Goal: Check status: Check status

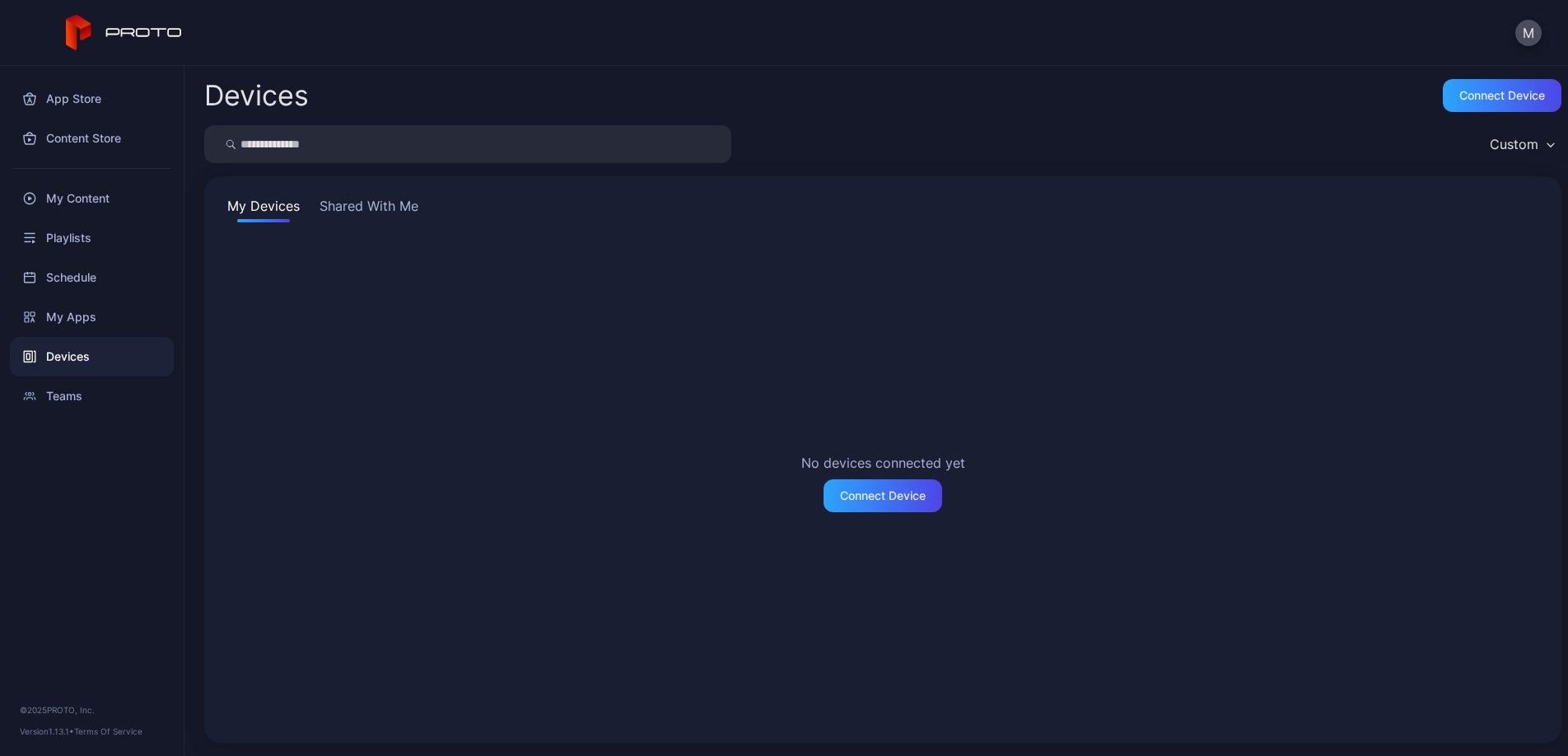
click at [386, 200] on button "Shared With Me" at bounding box center [369, 209] width 105 height 27
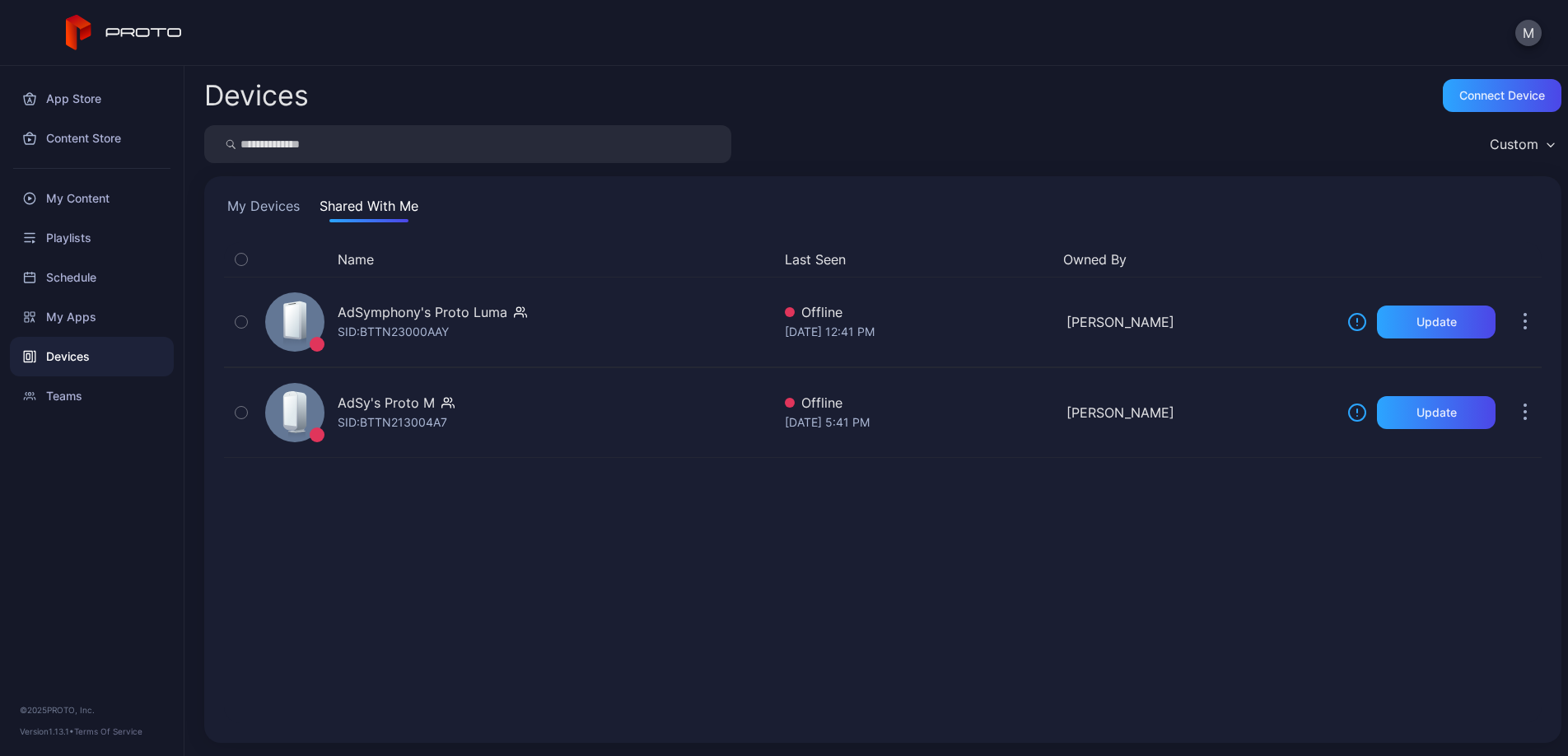
click at [109, 361] on div "Devices" at bounding box center [91, 357] width 164 height 40
click at [281, 211] on button "My Devices" at bounding box center [264, 209] width 79 height 27
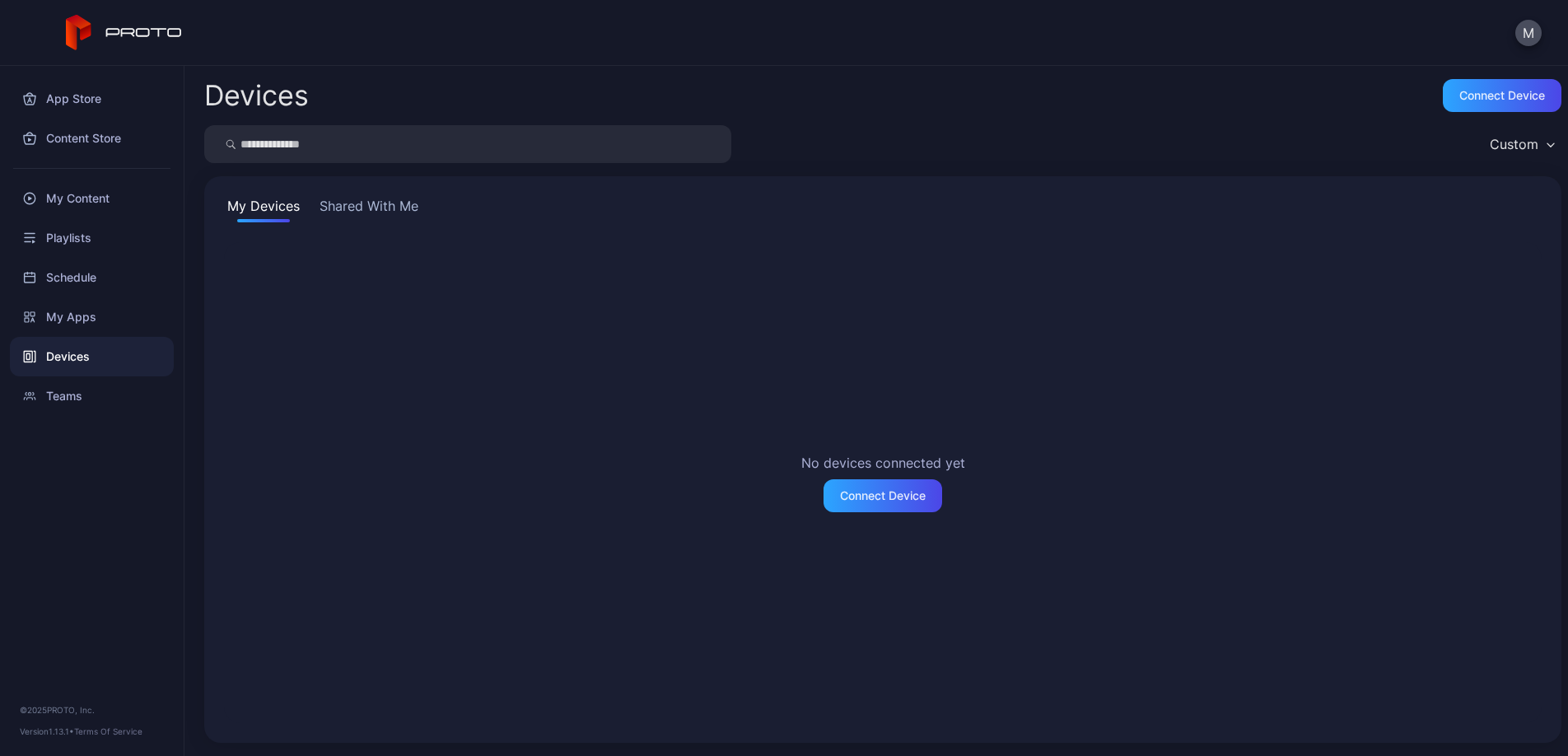
click at [357, 205] on button "Shared With Me" at bounding box center [369, 209] width 105 height 27
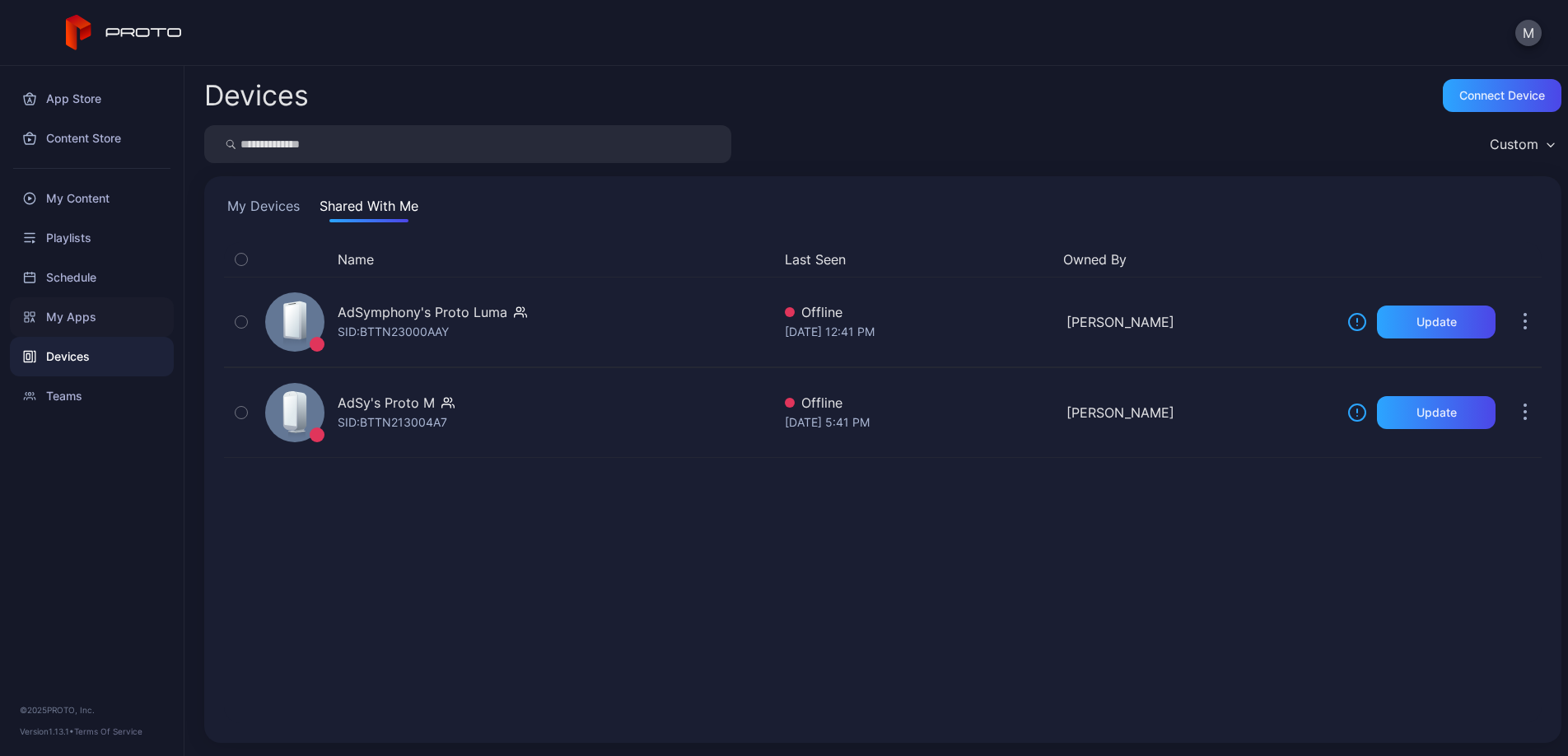
click at [80, 326] on div "My Apps" at bounding box center [91, 317] width 164 height 40
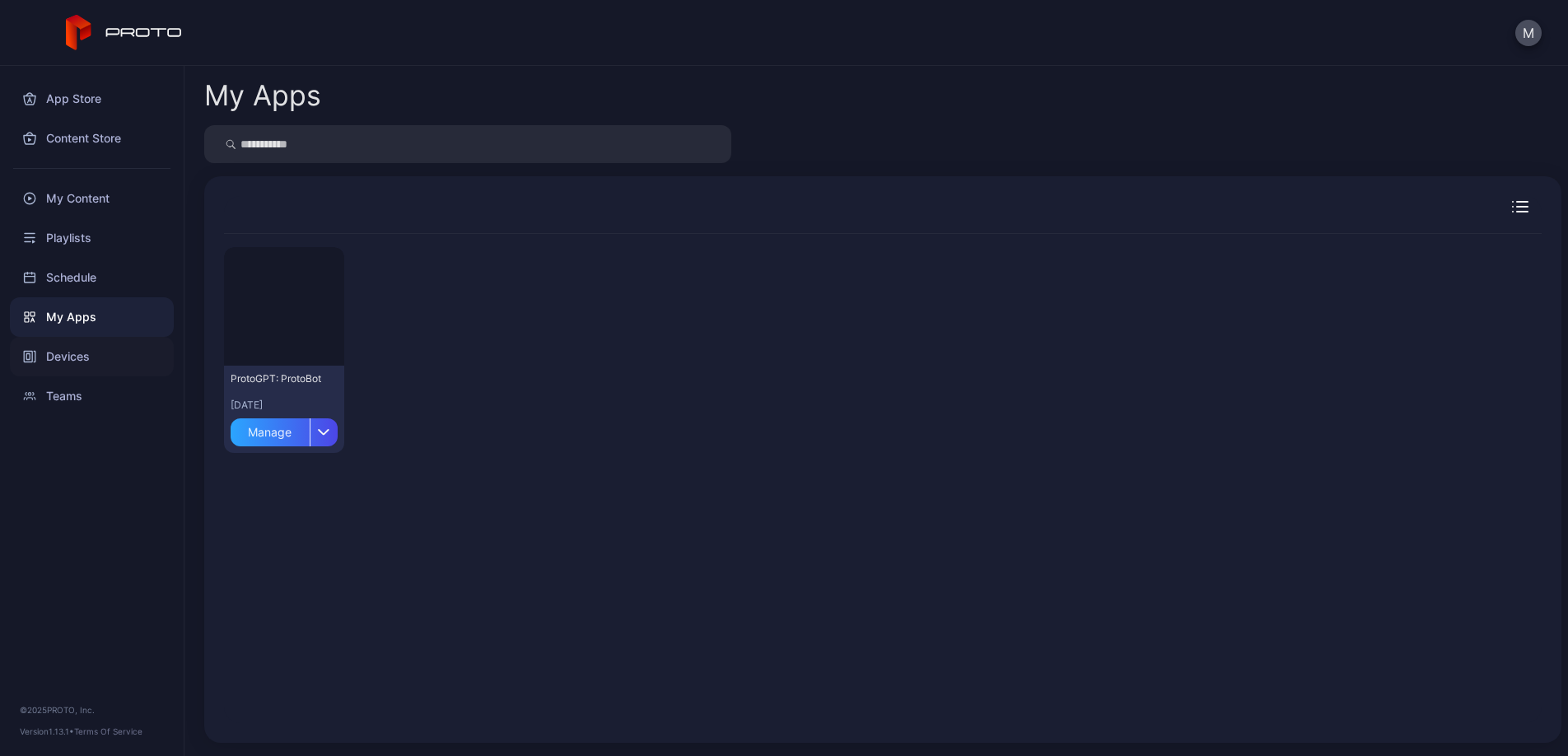
click at [84, 362] on div "Devices" at bounding box center [91, 357] width 164 height 40
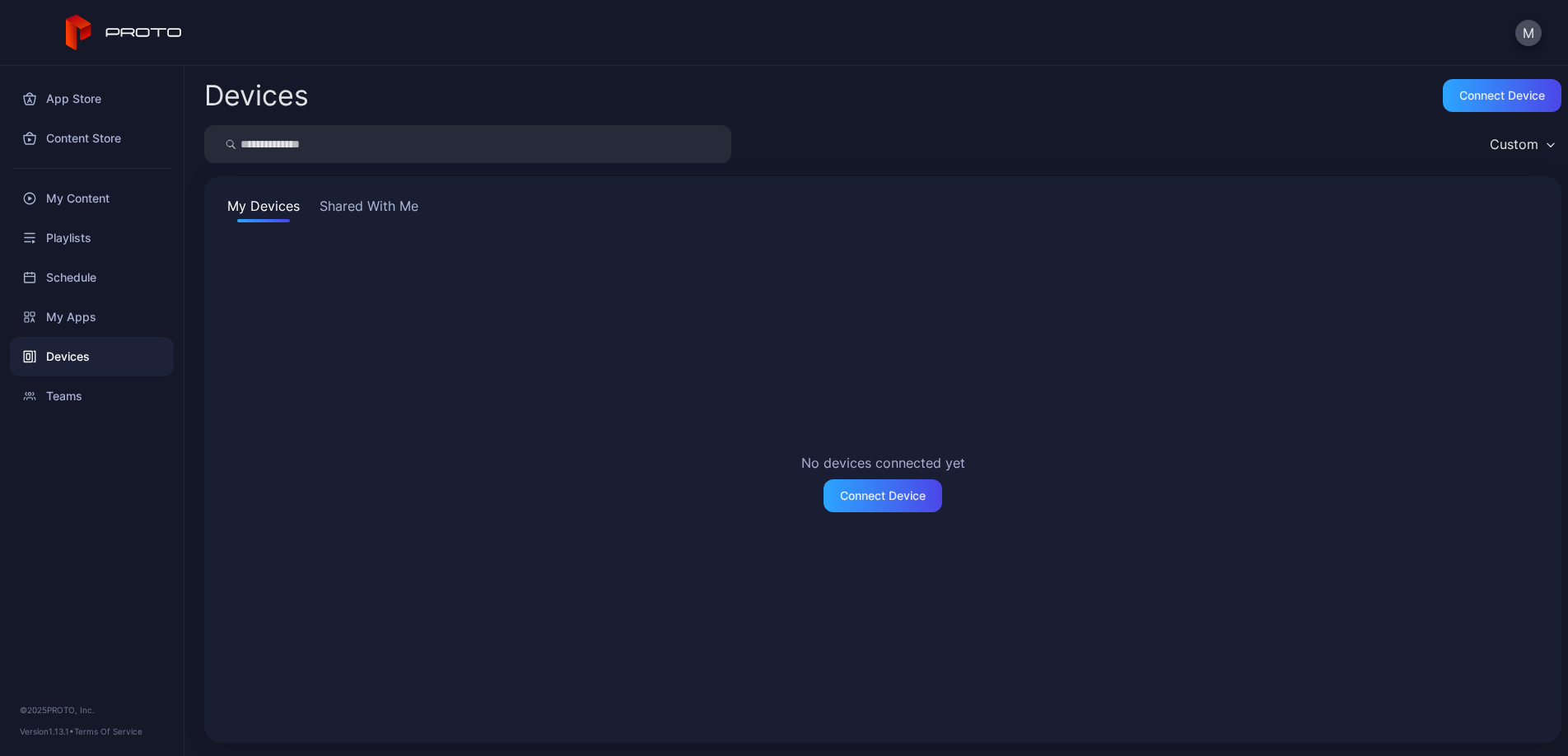
click at [354, 210] on button "Shared With Me" at bounding box center [369, 209] width 105 height 27
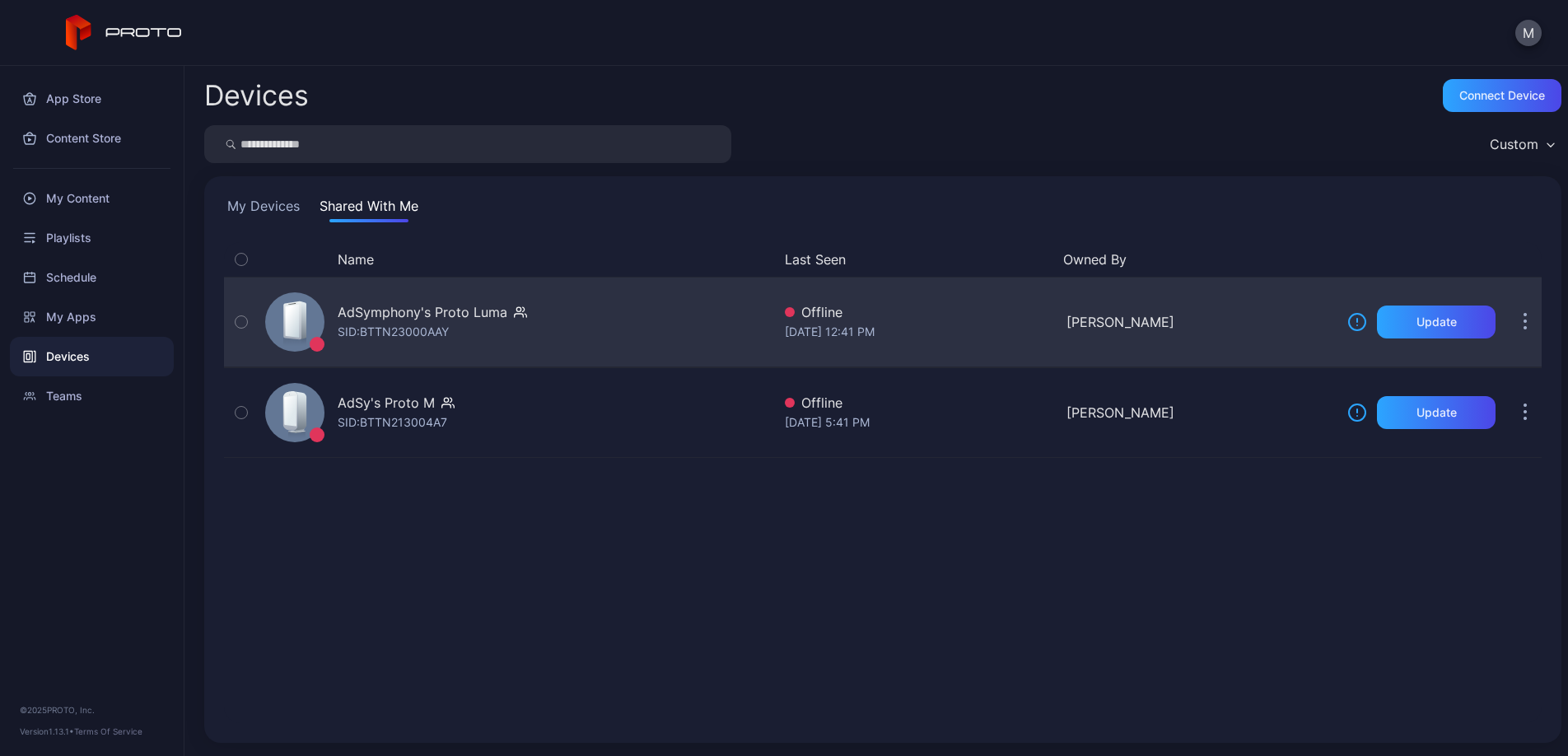
click at [631, 319] on div "AdSymphony's Proto [PERSON_NAME]: BTTN23000AAY" at bounding box center [515, 322] width 513 height 83
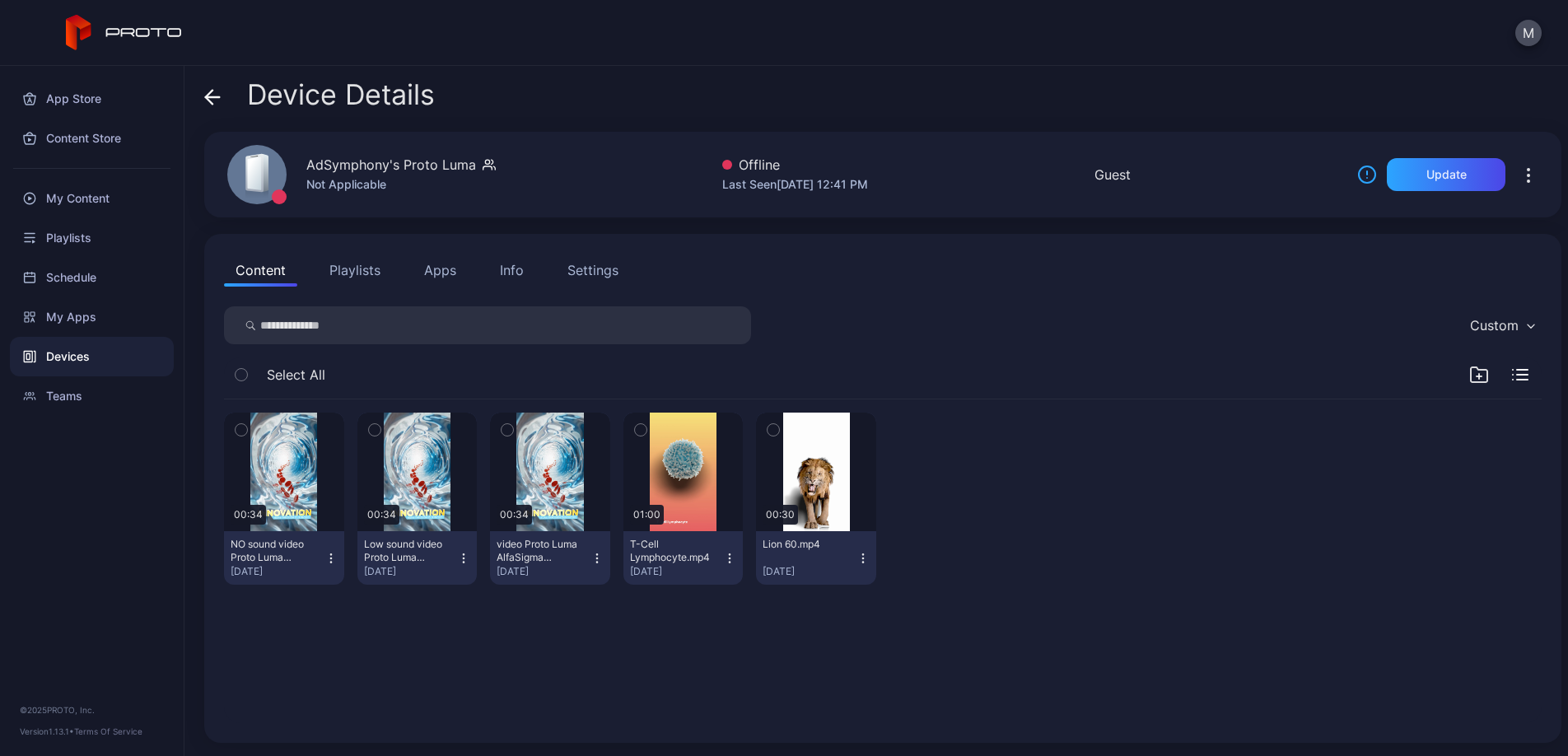
click at [213, 97] on icon at bounding box center [213, 97] width 14 height 0
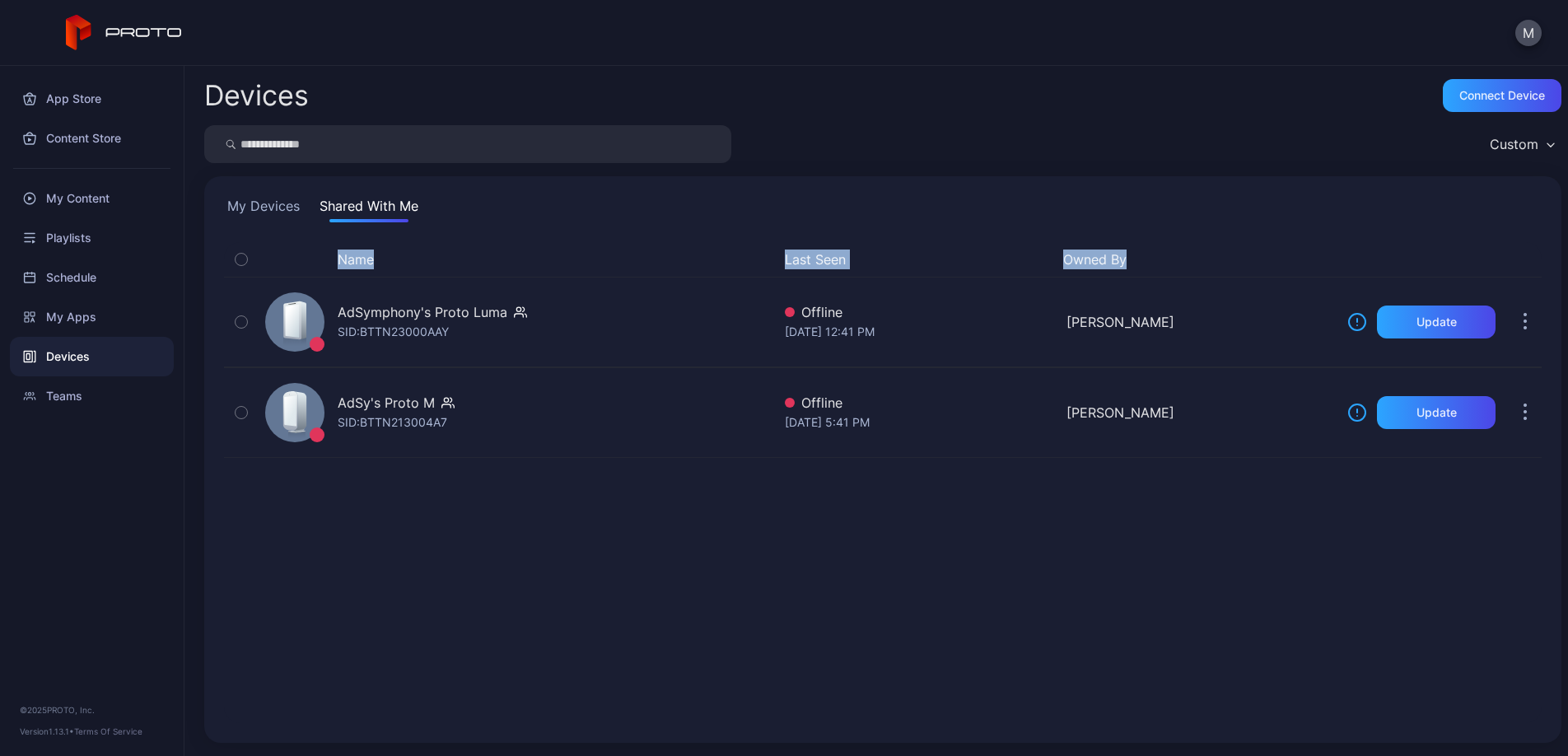
drag, startPoint x: 1146, startPoint y: 227, endPoint x: 1178, endPoint y: 263, distance: 48.2
click at [1178, 263] on div "My Devices Shared With Me Name Last Seen Owned By AdSymphony's Proto [PERSON_NA…" at bounding box center [883, 459] width 1358 height 566
click at [1182, 209] on div "My Devices Shared With Me" at bounding box center [883, 209] width 1318 height 27
drag, startPoint x: 1173, startPoint y: 201, endPoint x: 1190, endPoint y: 266, distance: 67.2
click at [1190, 266] on div "My Devices Shared With Me Name Last Seen Owned By AdSymphony's Proto [PERSON_NA…" at bounding box center [883, 459] width 1358 height 566
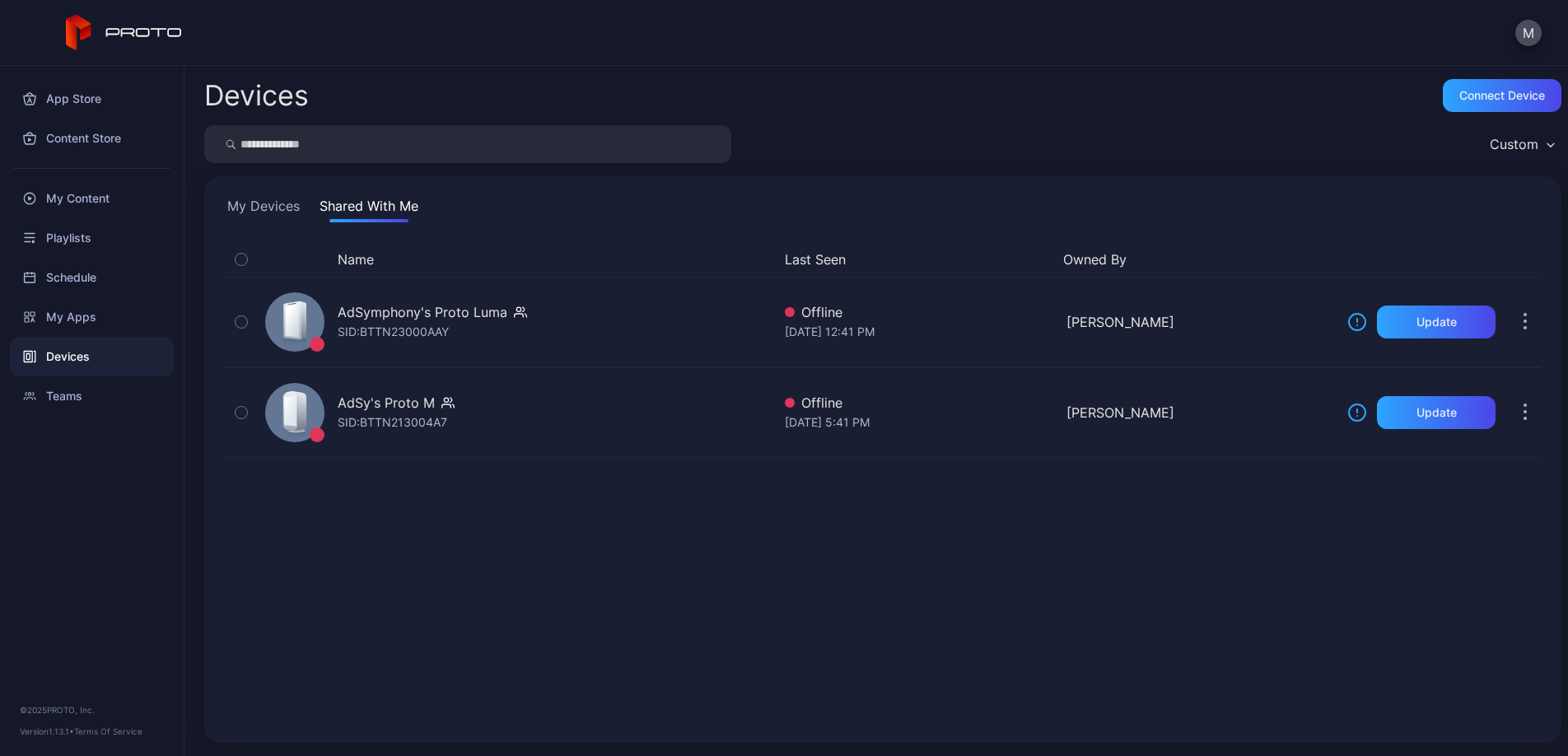
click at [1178, 234] on div "Name Last Seen Owned By AdSymphony's Proto [PERSON_NAME]: BTTN23000AAY Offline …" at bounding box center [884, 483] width 1345 height 508
drag, startPoint x: 1160, startPoint y: 198, endPoint x: 1187, endPoint y: 251, distance: 59.5
click at [1187, 251] on div "My Devices Shared With Me Name Last Seen Owned By AdSymphony's Proto [PERSON_NA…" at bounding box center [883, 459] width 1358 height 566
drag, startPoint x: 1190, startPoint y: 216, endPoint x: 1144, endPoint y: 199, distance: 49.0
click at [1190, 216] on div "My Devices Shared With Me" at bounding box center [883, 209] width 1318 height 27
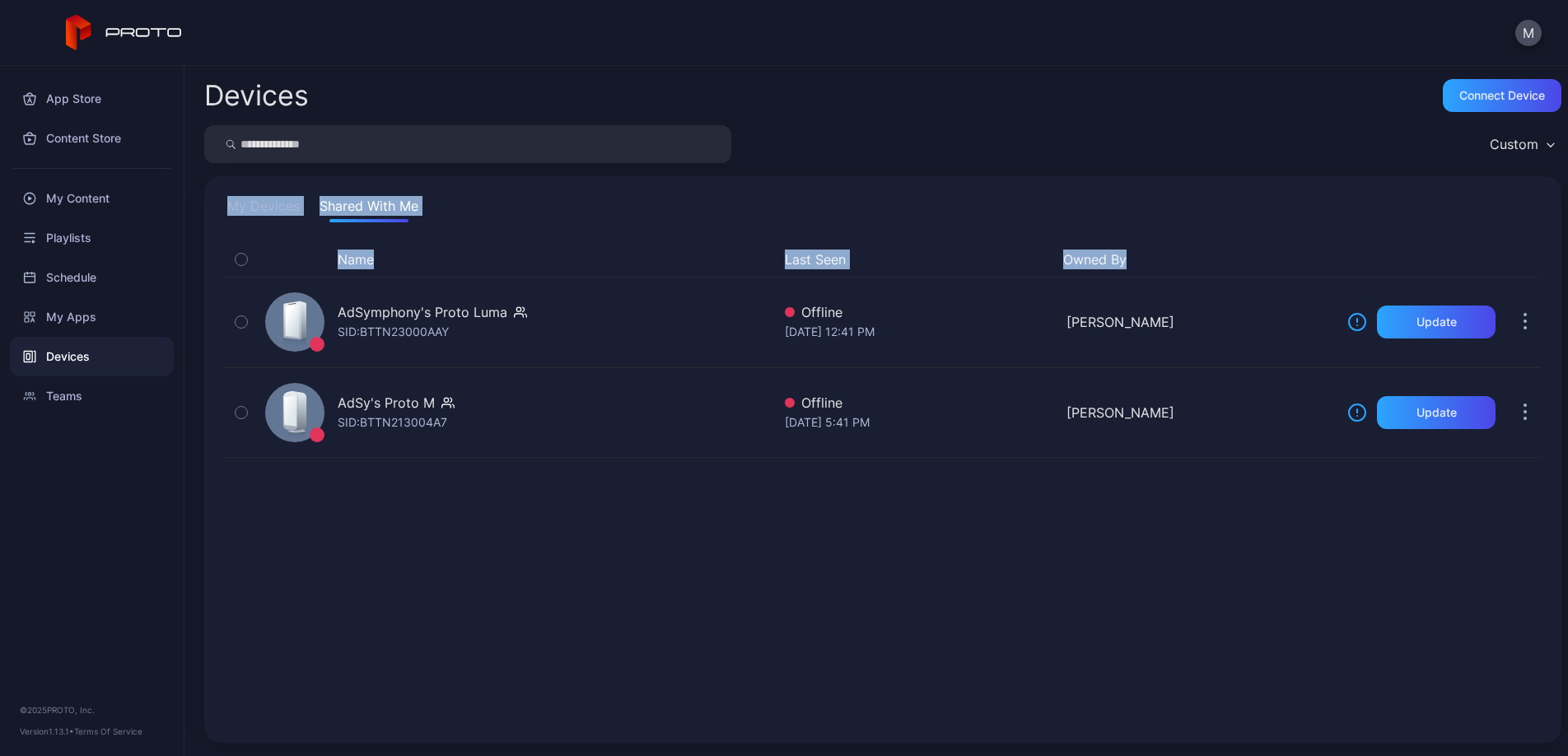
drag, startPoint x: 226, startPoint y: 191, endPoint x: 1169, endPoint y: 256, distance: 945.2
click at [1169, 256] on div "My Devices Shared With Me Name Last Seen Owned By AdSymphony's Proto [PERSON_NA…" at bounding box center [883, 459] width 1358 height 566
click at [1123, 217] on div "My Devices Shared With Me" at bounding box center [883, 209] width 1318 height 27
drag, startPoint x: 1124, startPoint y: 196, endPoint x: 1169, endPoint y: 251, distance: 71.1
click at [1169, 251] on div "My Devices Shared With Me Name Last Seen Owned By AdSymphony's Proto [PERSON_NA…" at bounding box center [883, 459] width 1358 height 566
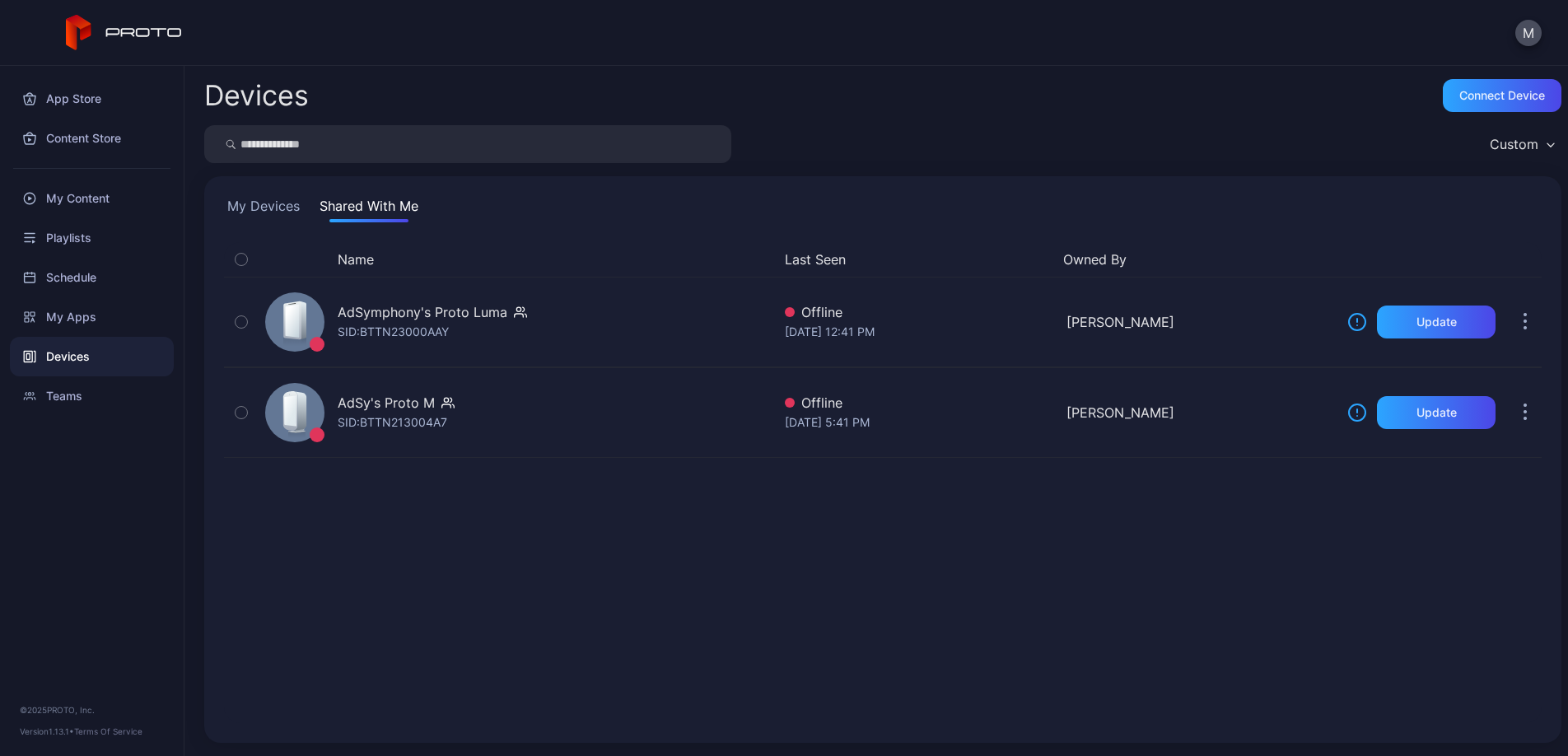
click at [1163, 241] on div "Name Last Seen Owned By AdSymphony's Proto [PERSON_NAME]: BTTN23000AAY Offline …" at bounding box center [884, 483] width 1345 height 508
drag, startPoint x: 1152, startPoint y: 186, endPoint x: 1204, endPoint y: 243, distance: 77.2
click at [1204, 243] on div "My Devices Shared With Me Name Last Seen Owned By AdSymphony's Proto [PERSON_NA…" at bounding box center [883, 459] width 1358 height 566
click at [1180, 231] on div "Name Last Seen Owned By AdSymphony's Proto [PERSON_NAME]: BTTN23000AAY Offline …" at bounding box center [884, 483] width 1345 height 508
drag, startPoint x: 1166, startPoint y: 256, endPoint x: 1147, endPoint y: 204, distance: 55.4
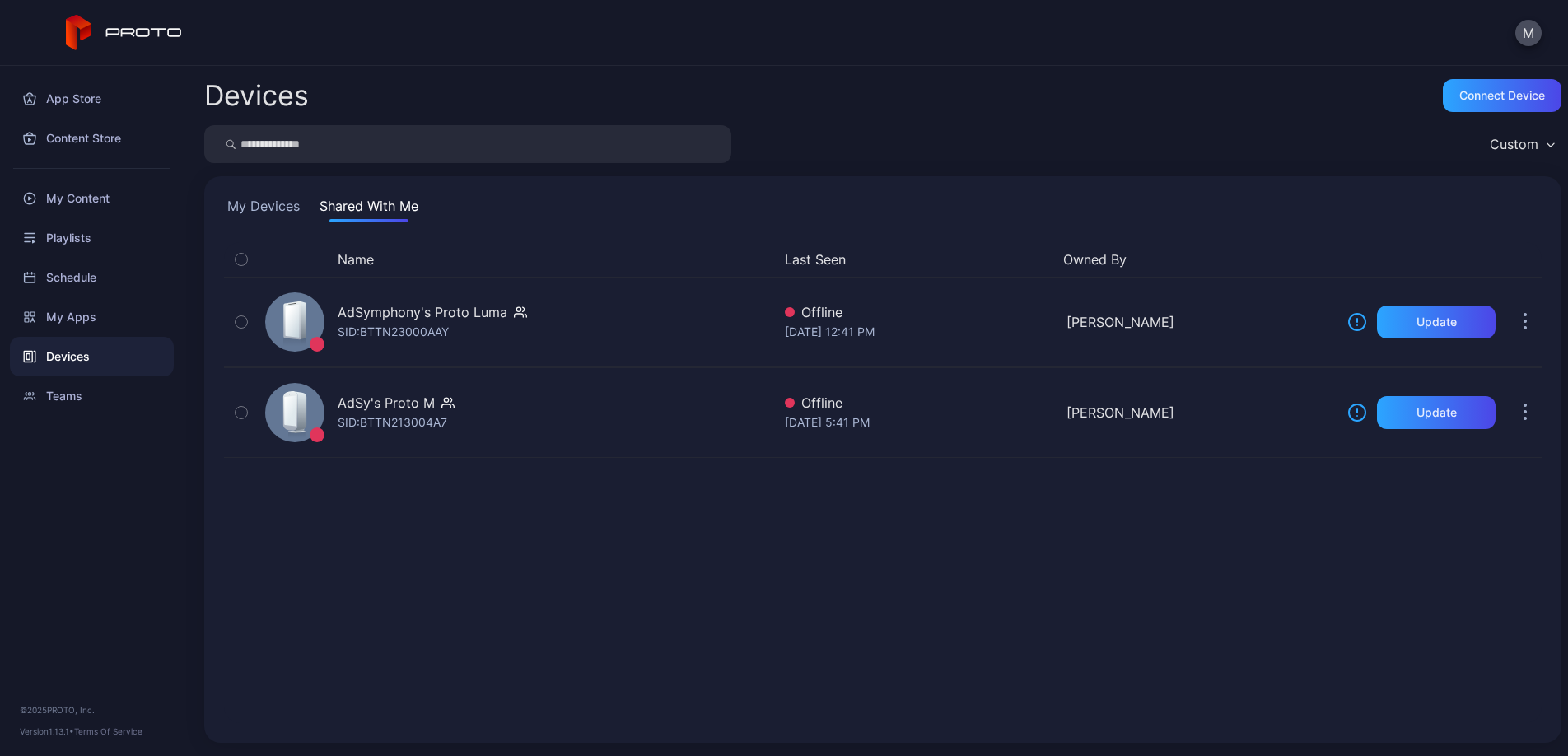
click at [1165, 205] on div "My Devices Shared With Me Name Last Seen Owned By AdSymphony's Proto [PERSON_NA…" at bounding box center [883, 459] width 1358 height 566
drag, startPoint x: 443, startPoint y: 190, endPoint x: 1163, endPoint y: 259, distance: 723.3
click at [1163, 259] on div "My Devices Shared With Me Name Last Seen Owned By AdSymphony's Proto [PERSON_NA…" at bounding box center [883, 459] width 1358 height 566
click at [222, 186] on div "My Devices Shared With Me Name Last Seen Owned By AdSymphony's Proto [PERSON_NA…" at bounding box center [883, 459] width 1358 height 566
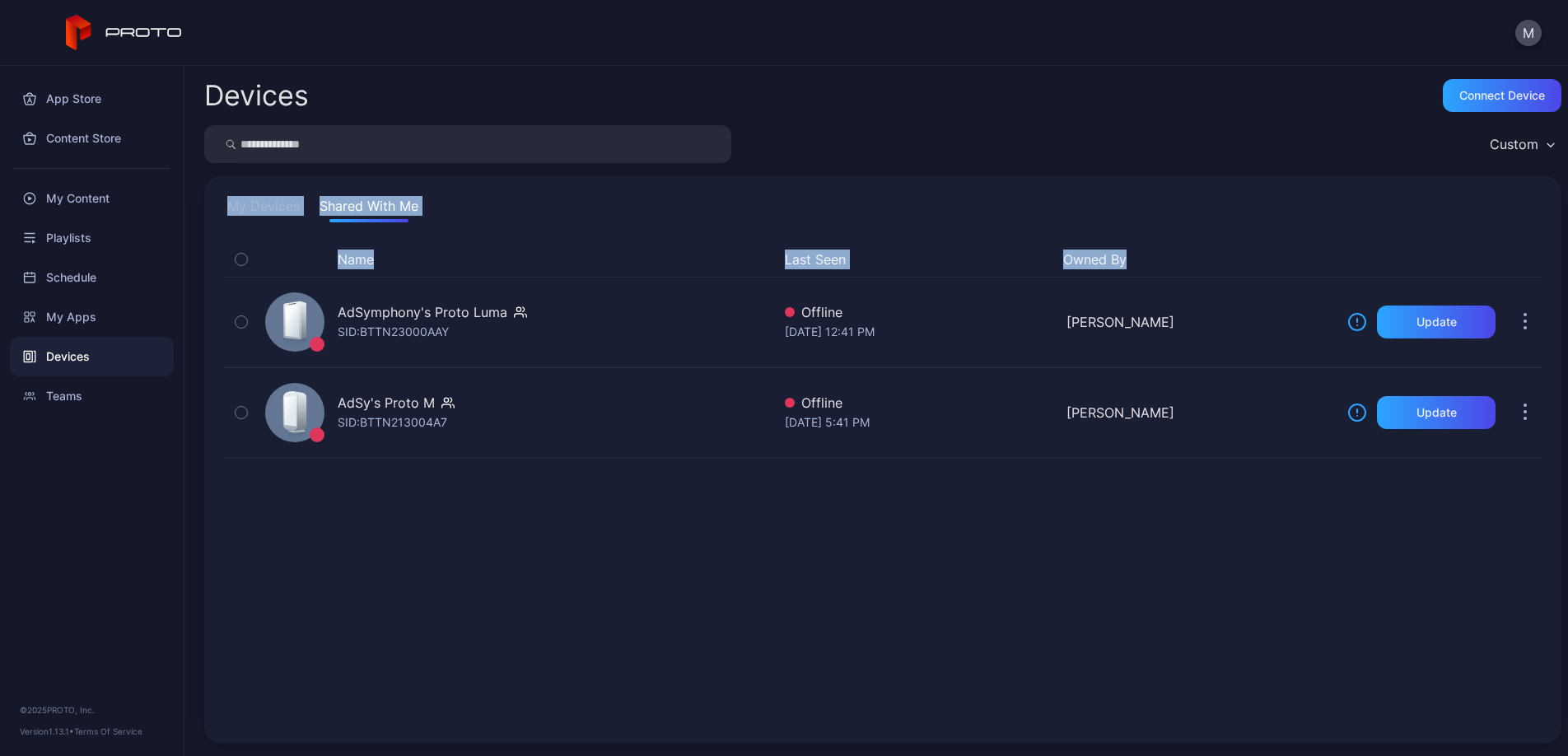
drag, startPoint x: 234, startPoint y: 189, endPoint x: 1160, endPoint y: 261, distance: 928.8
click at [1160, 261] on div "My Devices Shared With Me Name Last Seen Owned By AdSymphony's Proto [PERSON_NA…" at bounding box center [883, 459] width 1358 height 566
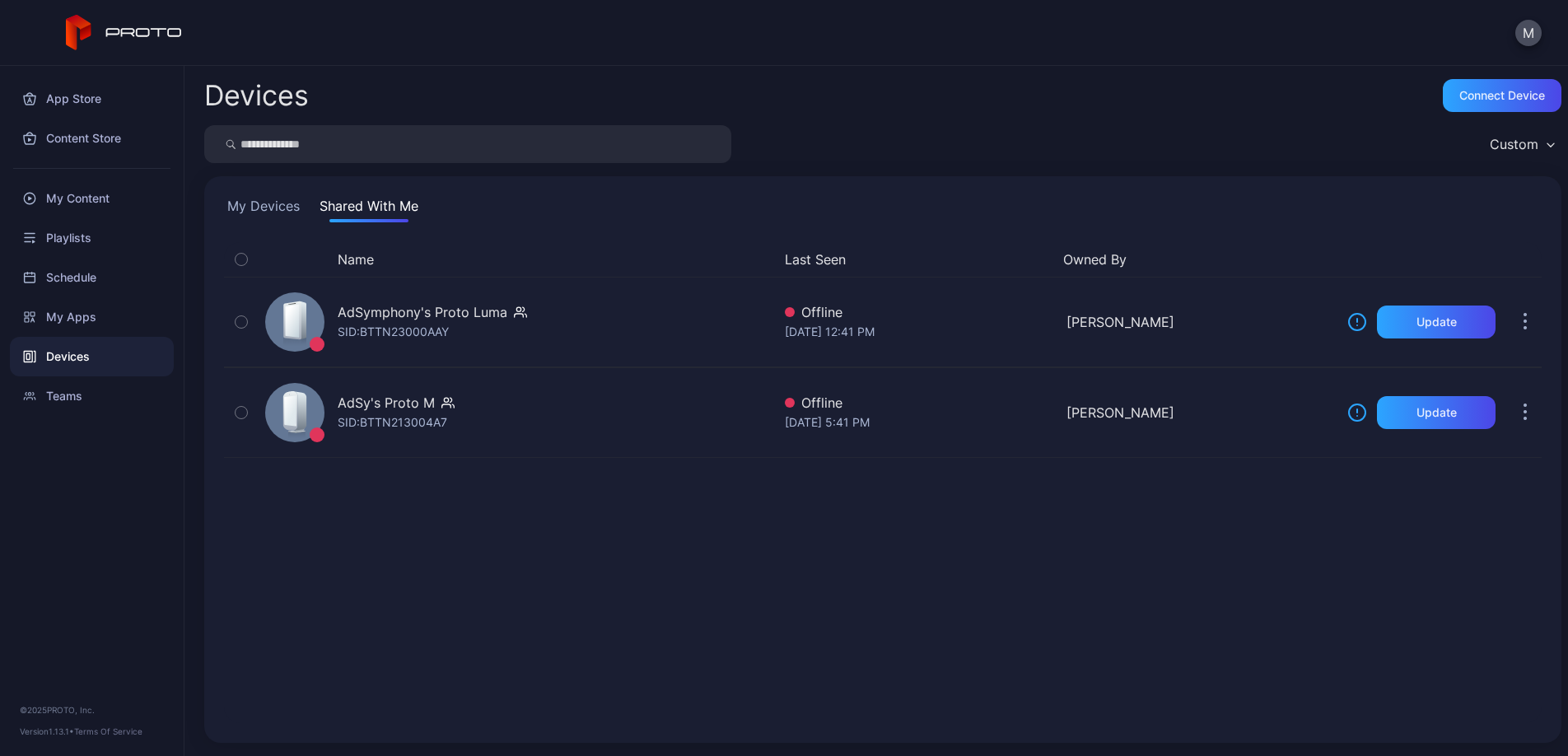
click at [1147, 232] on div "Name Last Seen Owned By AdSymphony's Proto [PERSON_NAME]: BTTN23000AAY Offline …" at bounding box center [884, 483] width 1345 height 508
drag, startPoint x: 1147, startPoint y: 215, endPoint x: 1178, endPoint y: 251, distance: 47.5
click at [1178, 251] on div "My Devices Shared With Me Name Last Seen Owned By AdSymphony's Proto [PERSON_NA…" at bounding box center [883, 459] width 1358 height 566
click at [1185, 253] on button "Owned By" at bounding box center [1196, 259] width 265 height 20
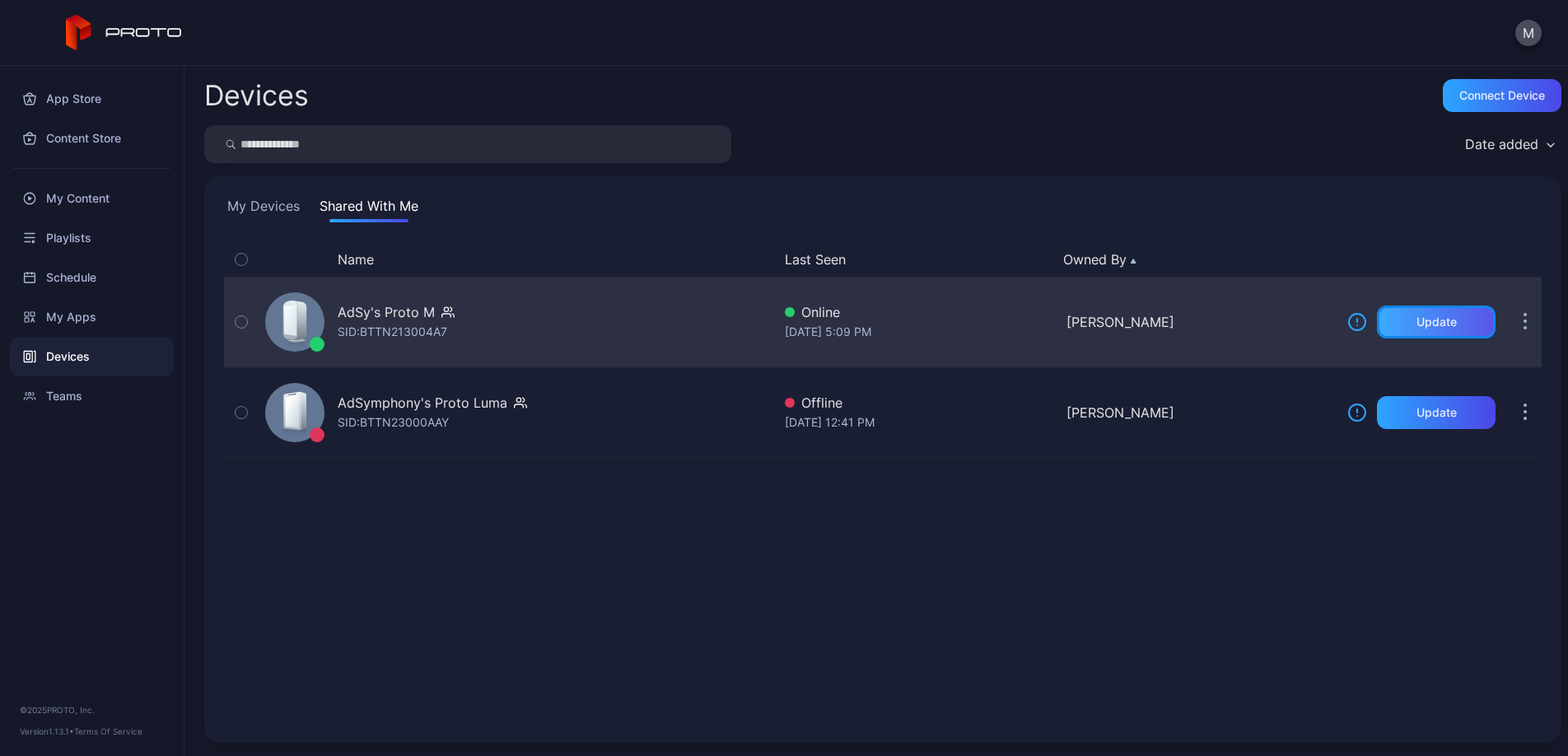
click at [1417, 316] on div "Update" at bounding box center [1437, 322] width 41 height 13
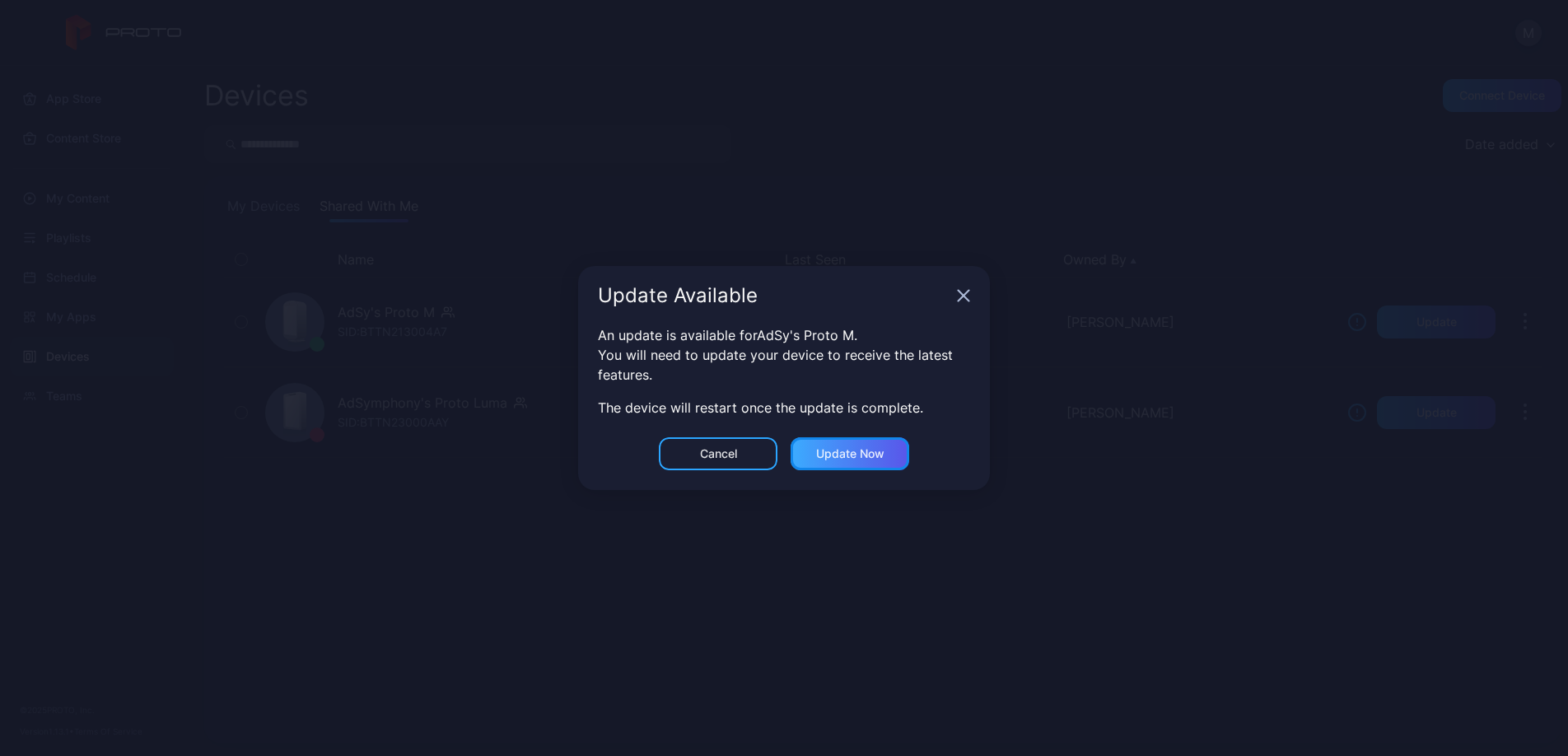
click at [875, 459] on div "Update now" at bounding box center [850, 453] width 68 height 13
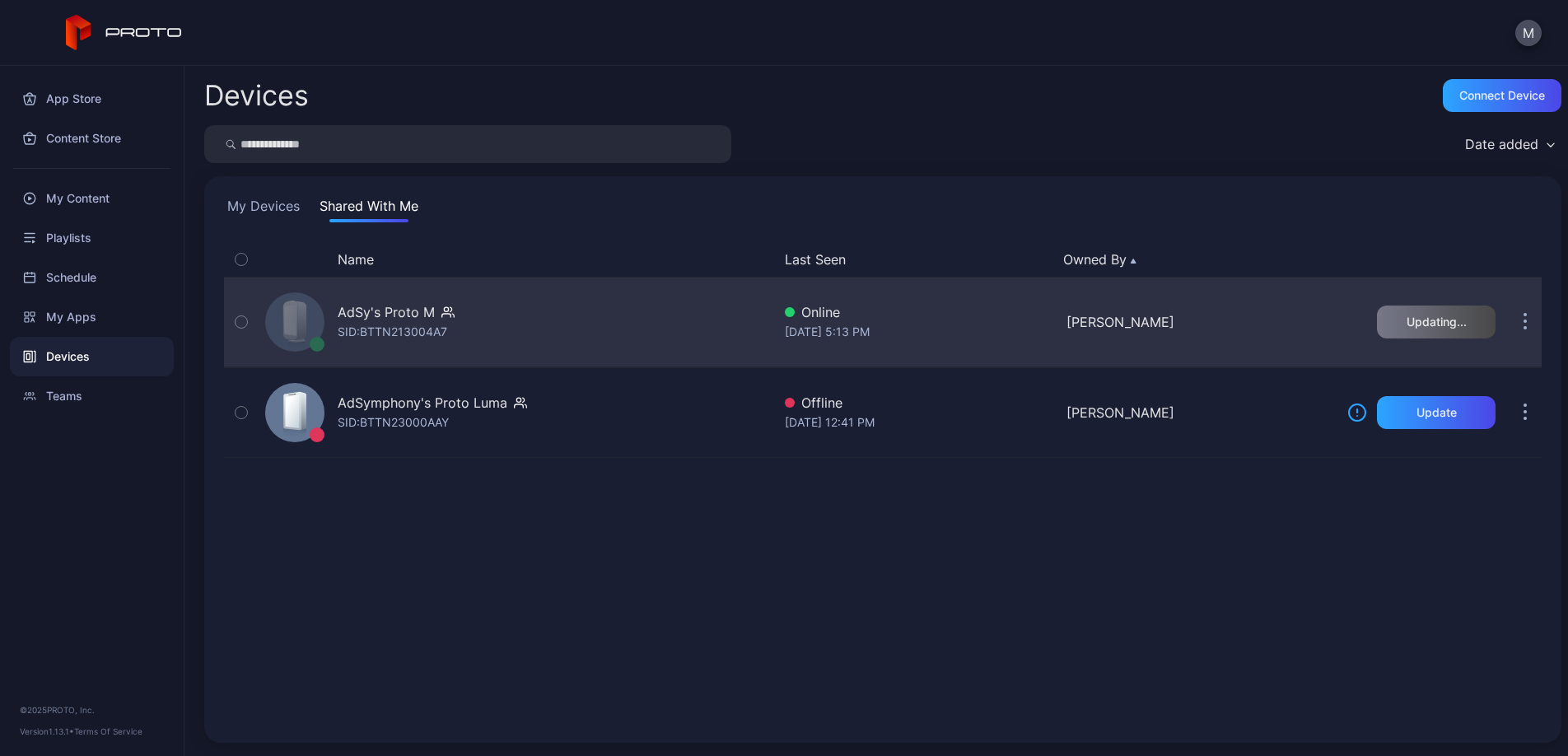
click at [431, 315] on div "AdSy's Proto M" at bounding box center [386, 312] width 97 height 20
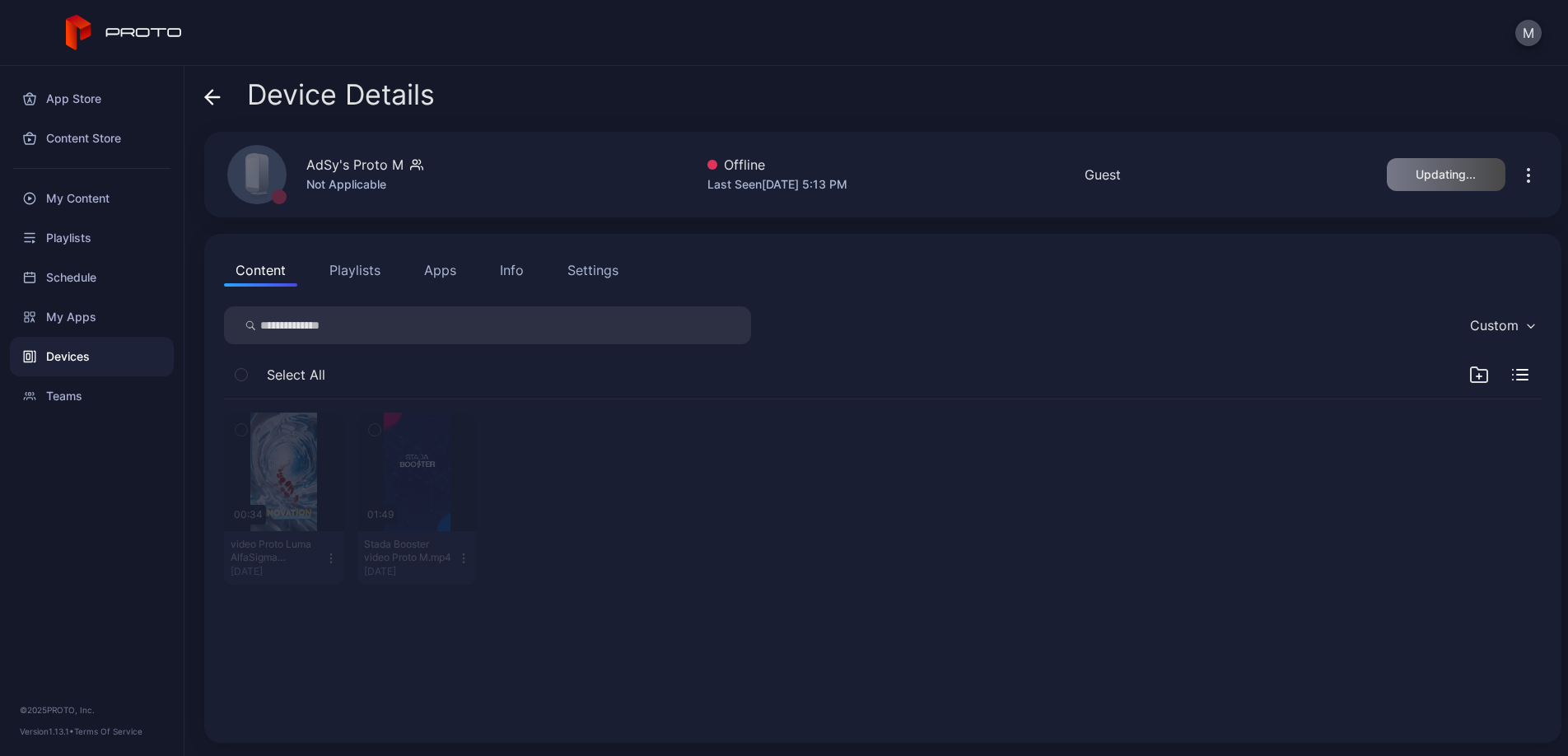
click at [375, 272] on button "Playlists" at bounding box center [355, 270] width 74 height 33
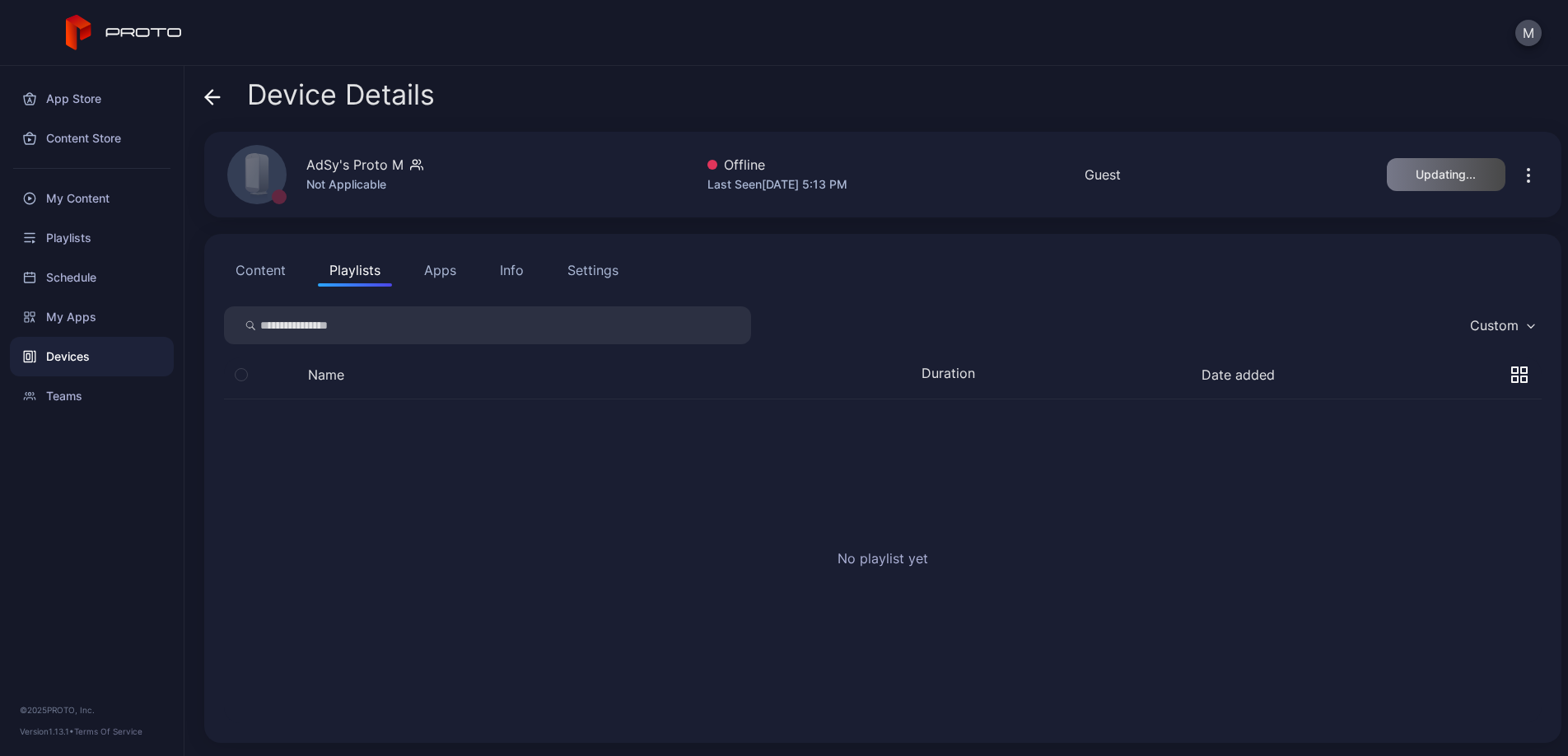
click at [453, 278] on button "Apps" at bounding box center [440, 270] width 55 height 33
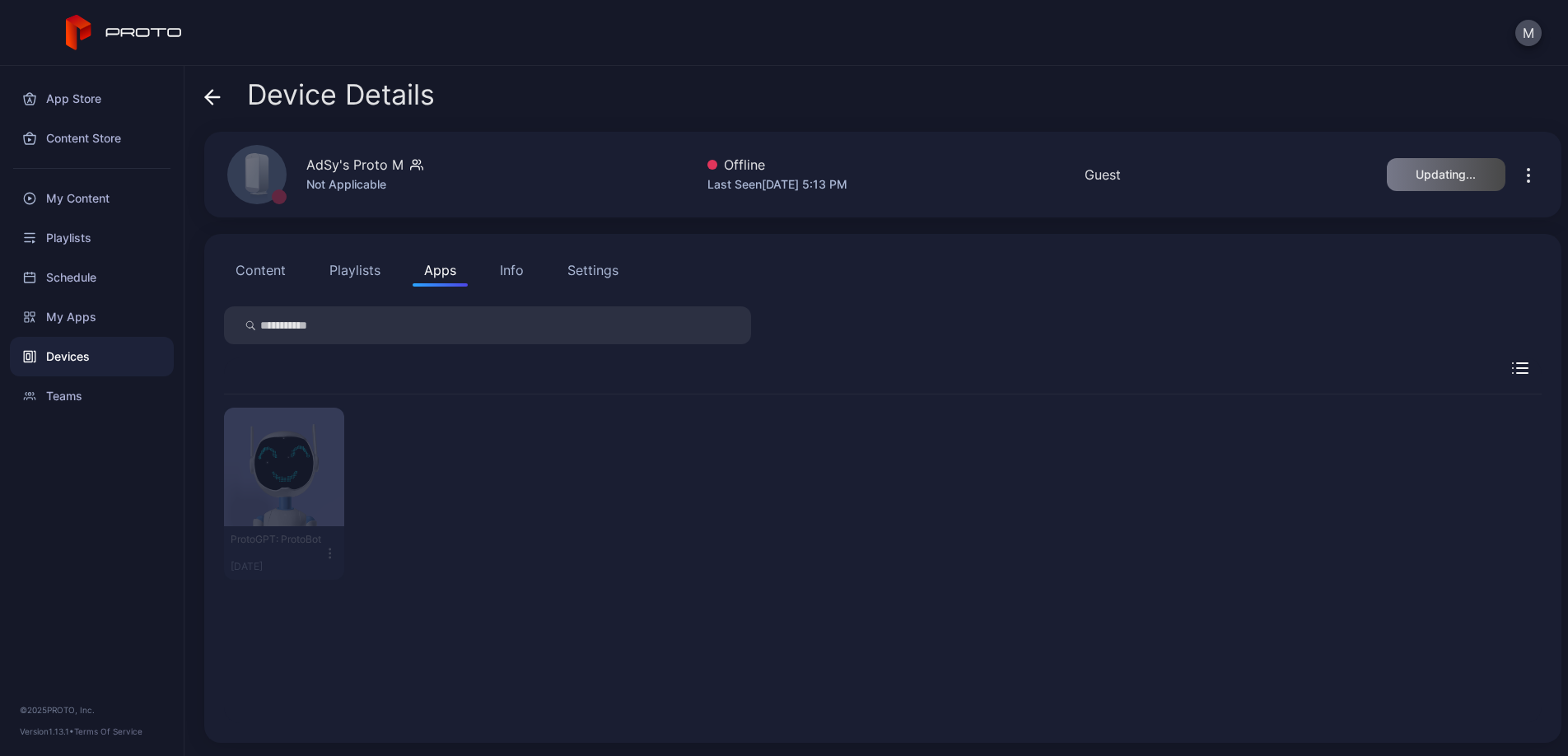
click at [502, 269] on div "Info" at bounding box center [512, 270] width 24 height 20
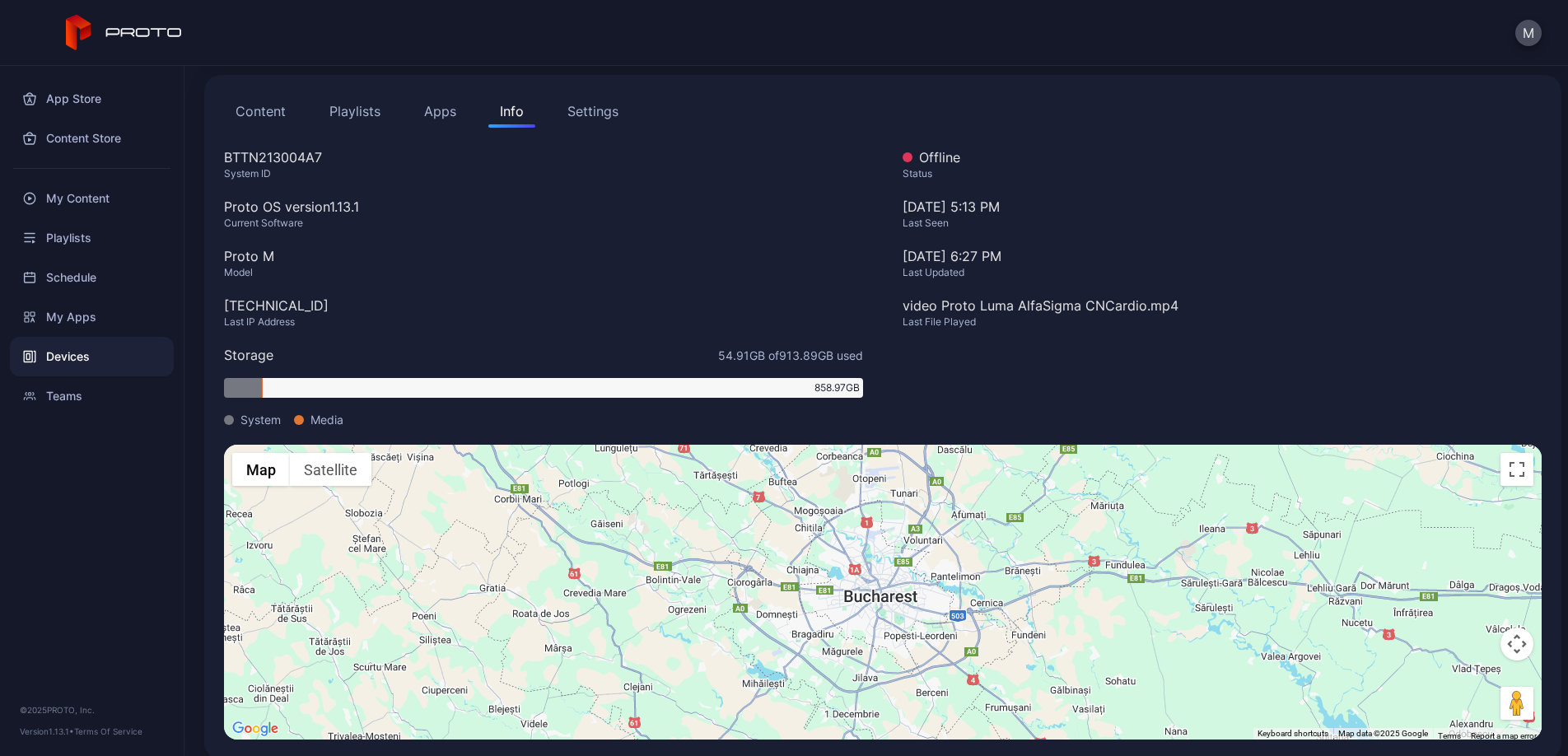
scroll to position [176, 0]
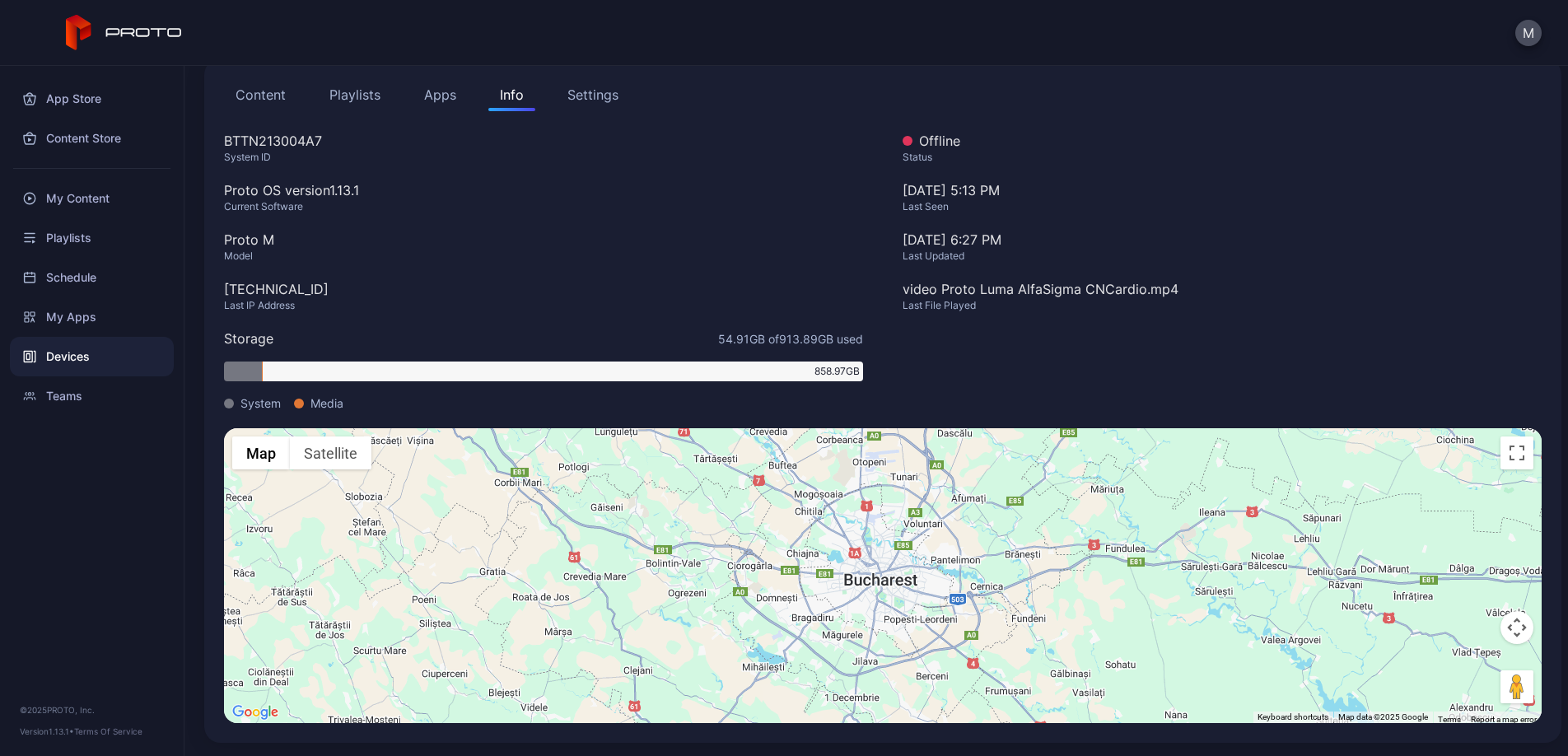
click at [584, 95] on div "Settings" at bounding box center [592, 94] width 51 height 20
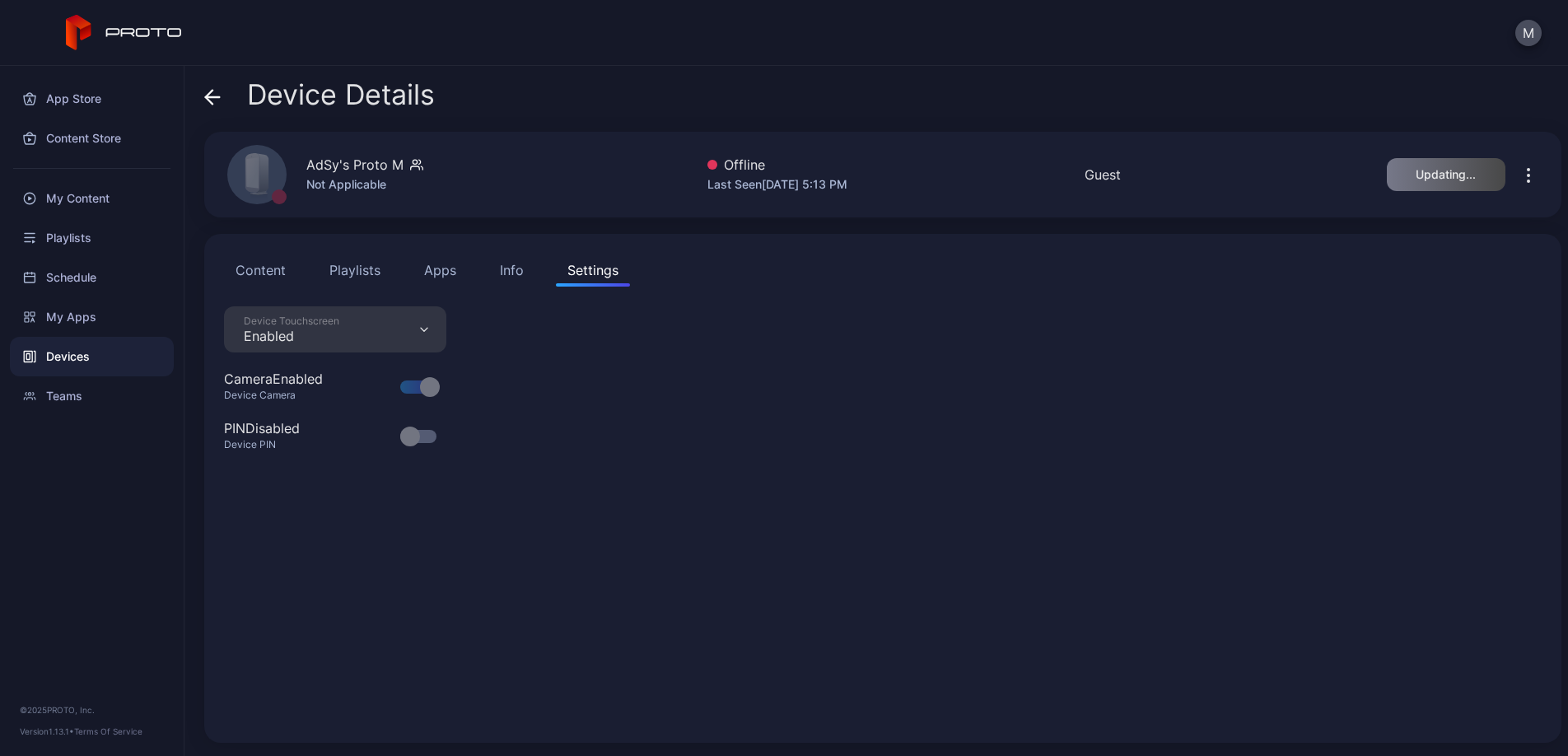
click at [494, 274] on button "Info" at bounding box center [512, 270] width 47 height 33
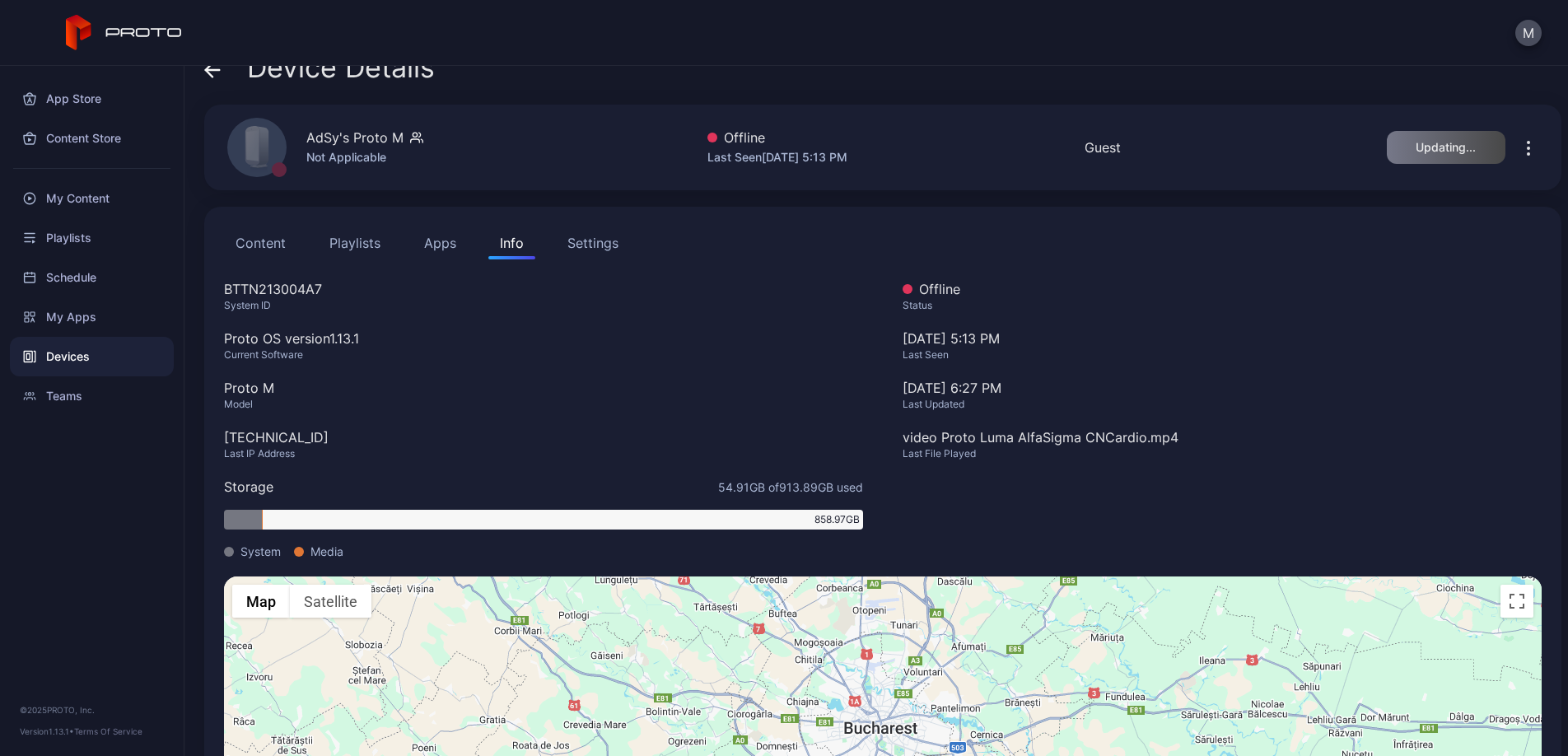
scroll to position [57, 0]
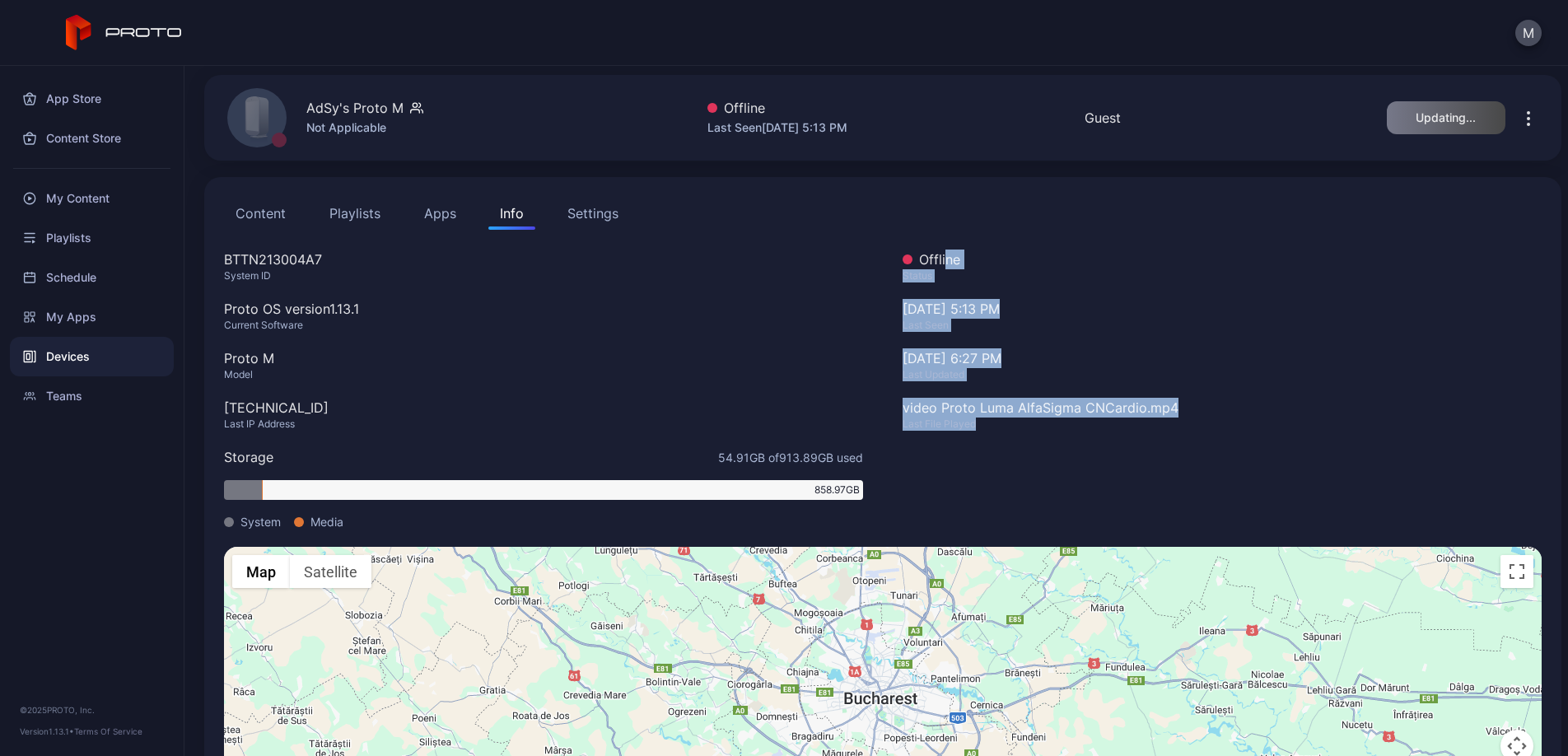
drag, startPoint x: 1045, startPoint y: 322, endPoint x: 1222, endPoint y: 478, distance: 235.9
click at [1222, 478] on div "Offline Status [DATE] 5:13 PM Last Seen [DATE] 6:27 PM Last Updated video Proto…" at bounding box center [1222, 398] width 640 height 297
drag, startPoint x: 1221, startPoint y: 477, endPoint x: 1206, endPoint y: 473, distance: 15.5
click at [1221, 477] on div "Offline Status [DATE] 5:13 PM Last Seen [DATE] 6:27 PM Last Updated video Proto…" at bounding box center [1222, 398] width 640 height 297
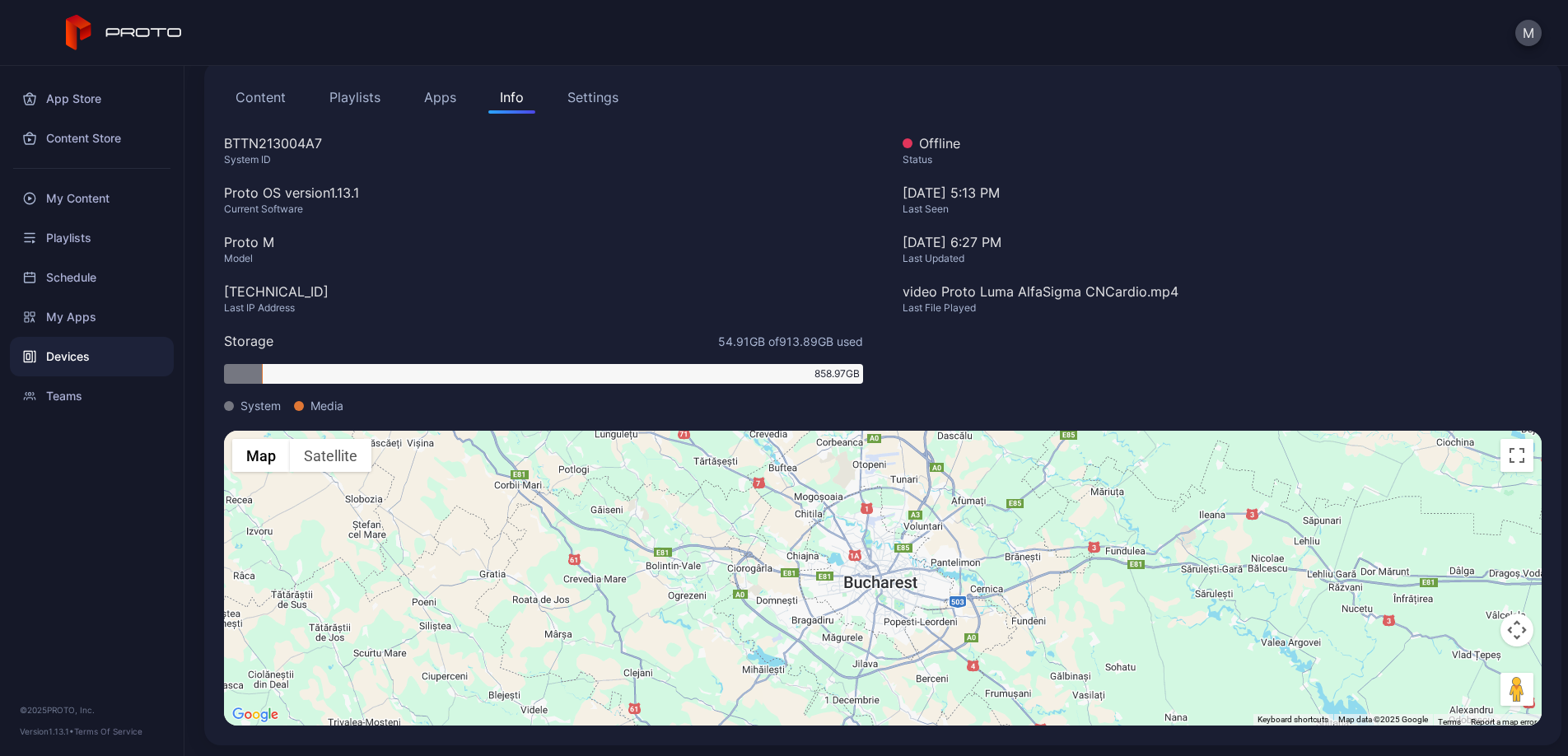
scroll to position [176, 0]
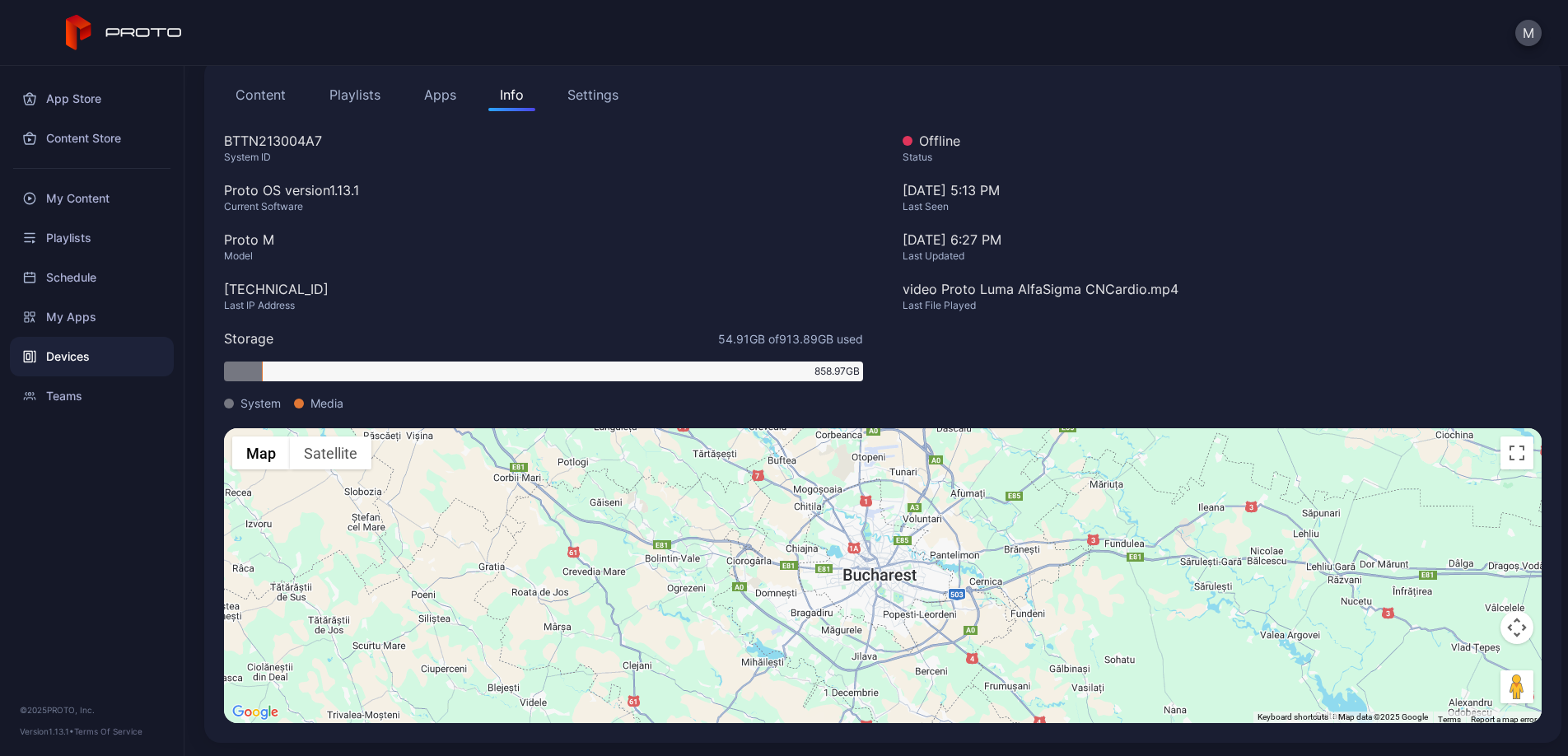
click at [272, 95] on button "Content" at bounding box center [260, 95] width 73 height 33
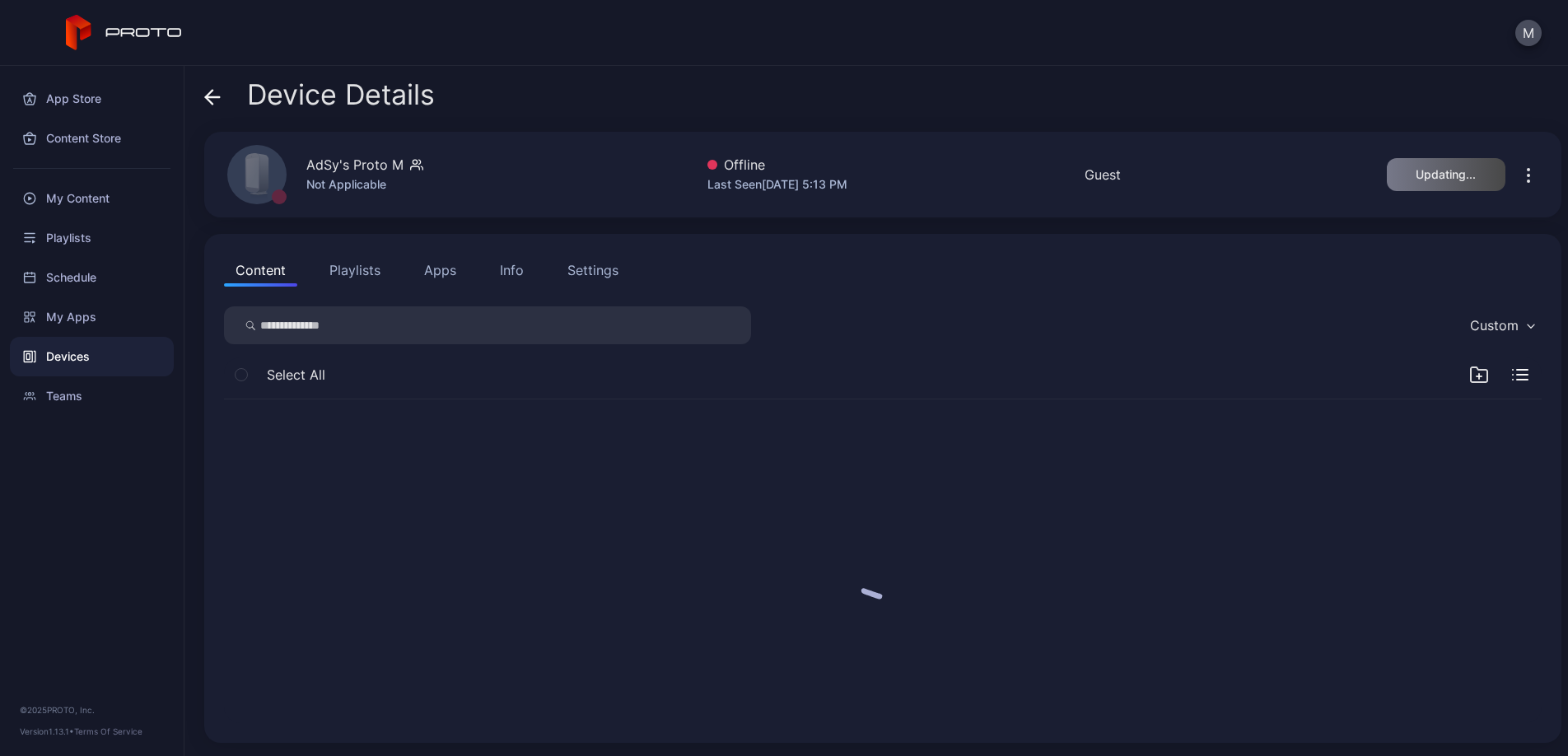
scroll to position [0, 0]
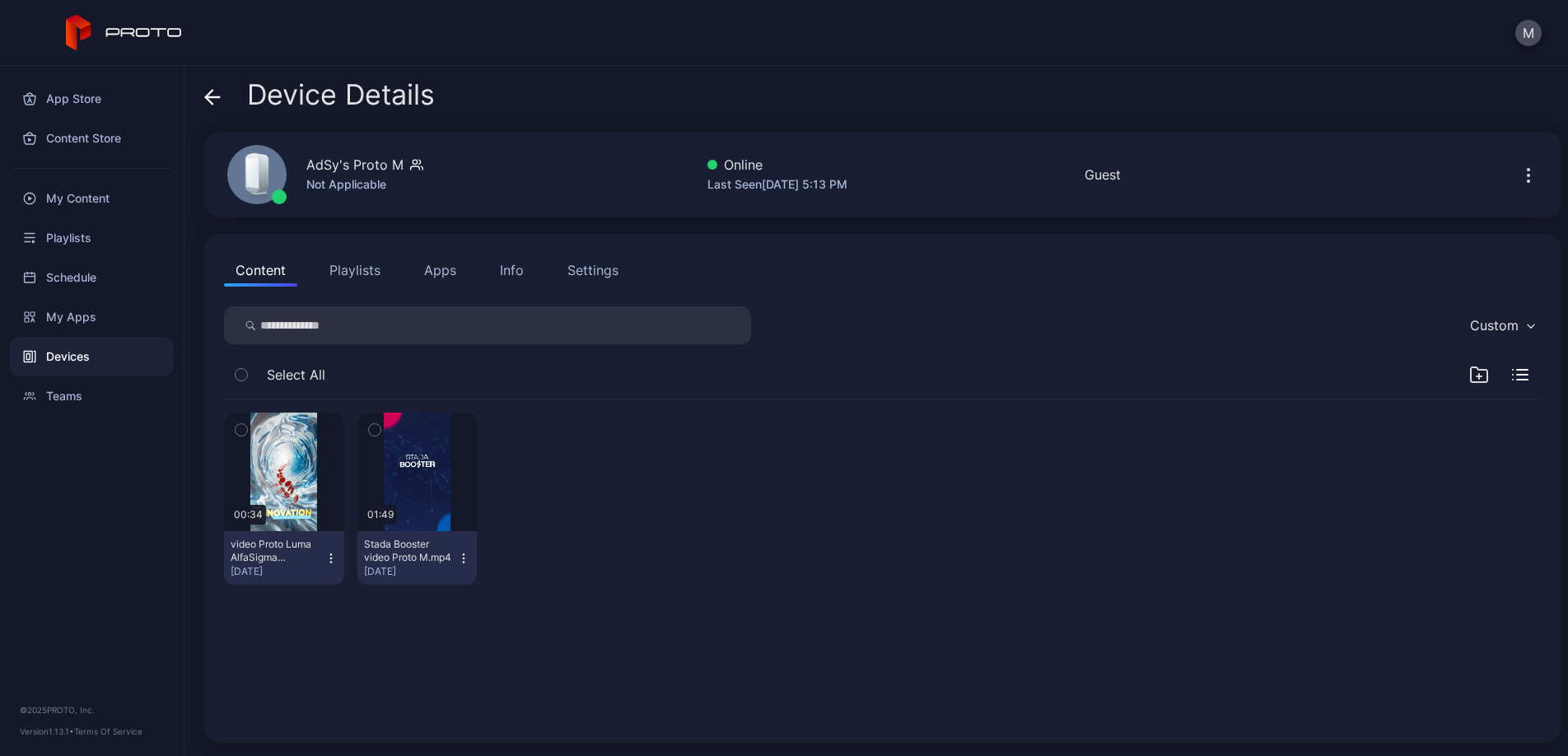
click at [66, 351] on div "Devices" at bounding box center [91, 357] width 164 height 40
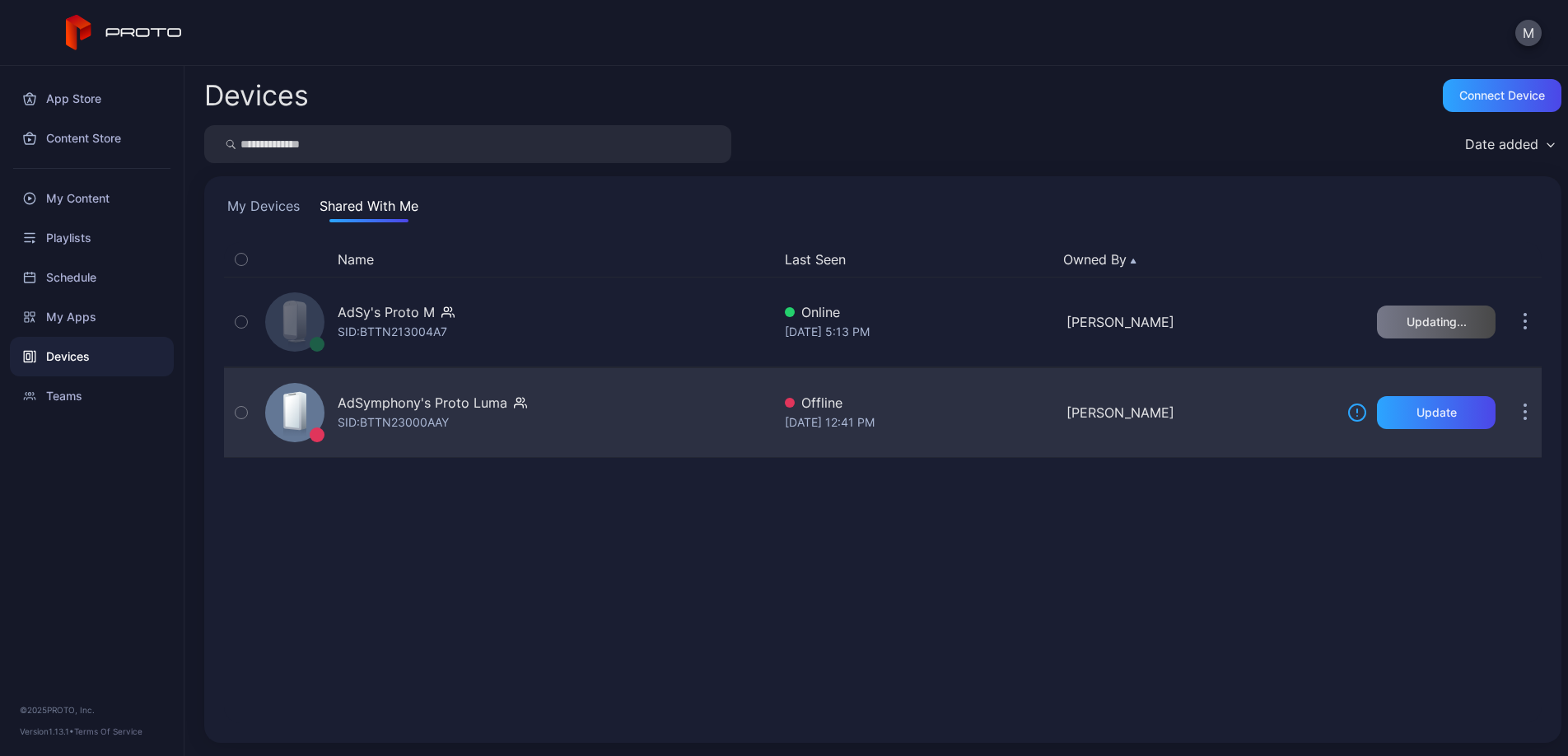
click at [509, 417] on div "AdSymphony's Proto [PERSON_NAME]: BTTN23000AAY" at bounding box center [433, 413] width 190 height 40
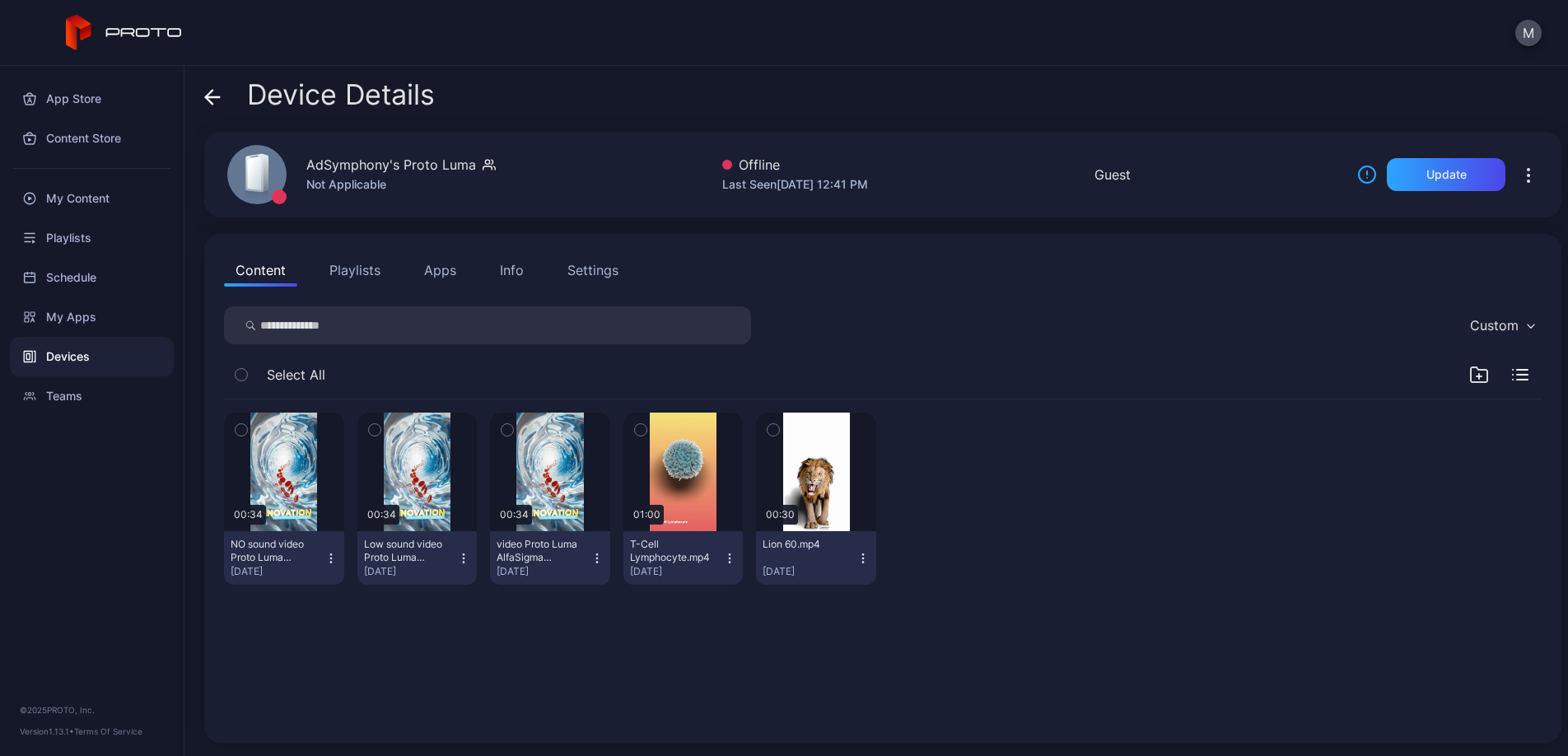
click at [501, 268] on div "Info" at bounding box center [512, 270] width 24 height 20
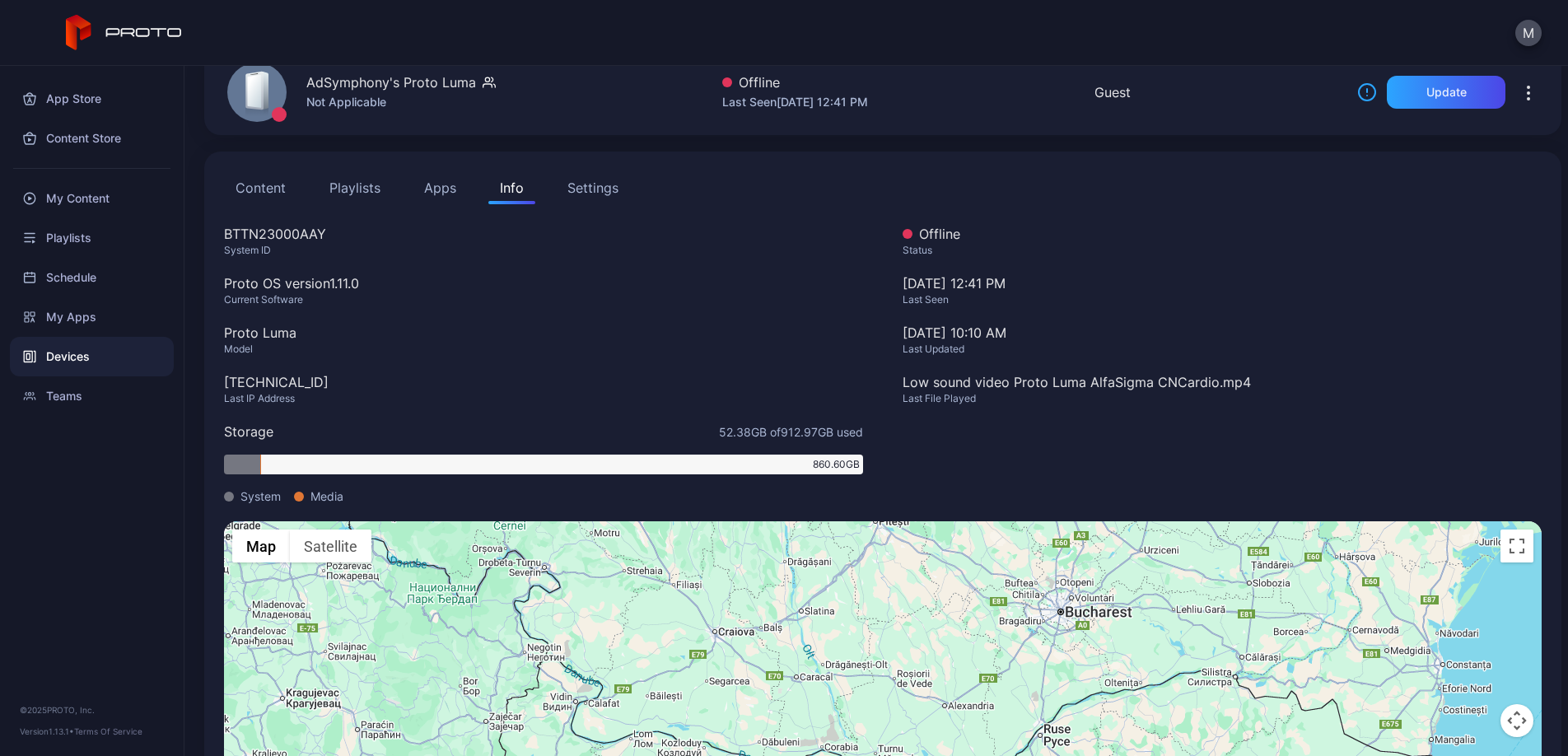
scroll to position [176, 0]
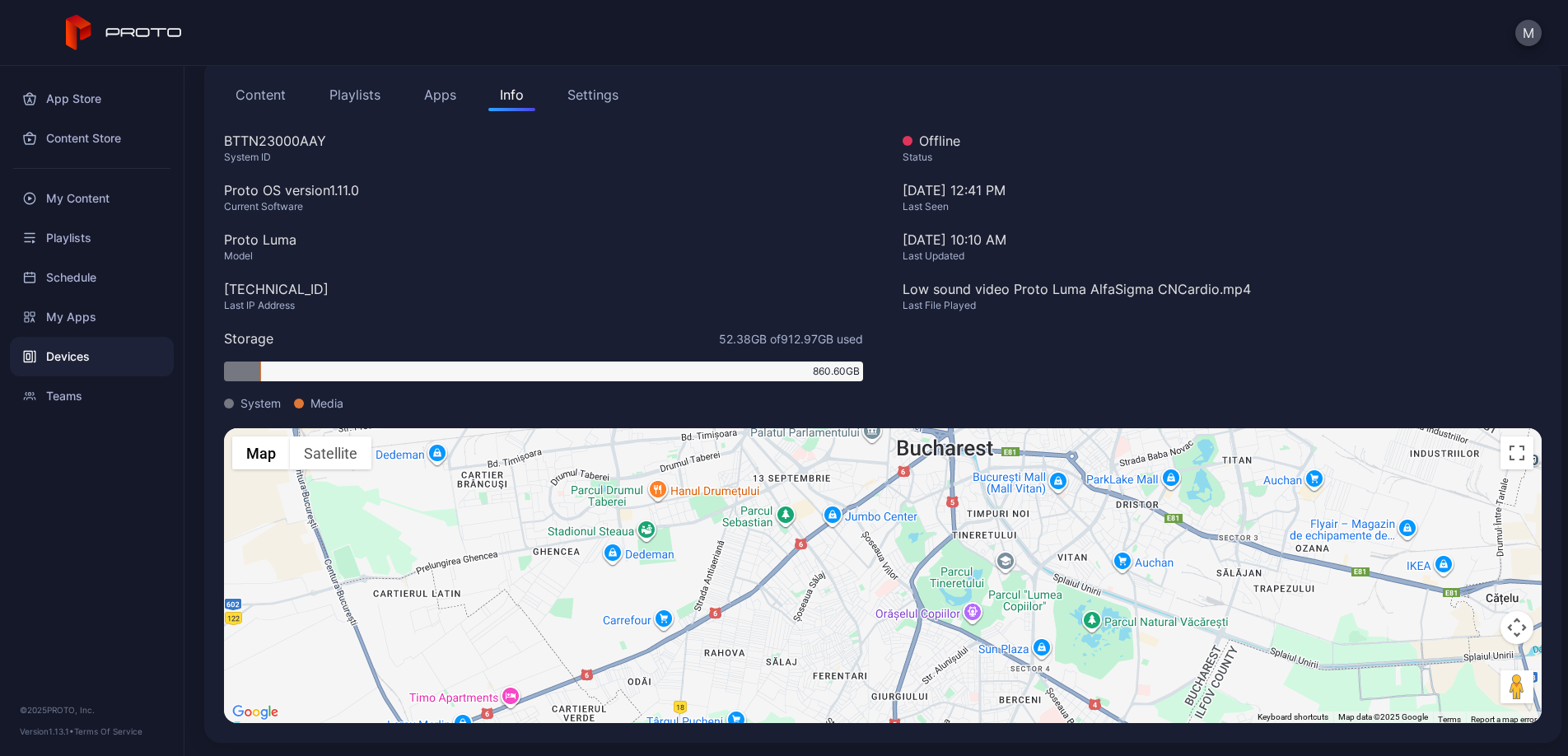
drag, startPoint x: 1018, startPoint y: 493, endPoint x: 1059, endPoint y: 619, distance: 132.5
click at [1059, 619] on div "To activate drag with keyboard, press Alt + Enter. Once in keyboard drag state,…" at bounding box center [883, 576] width 1318 height 295
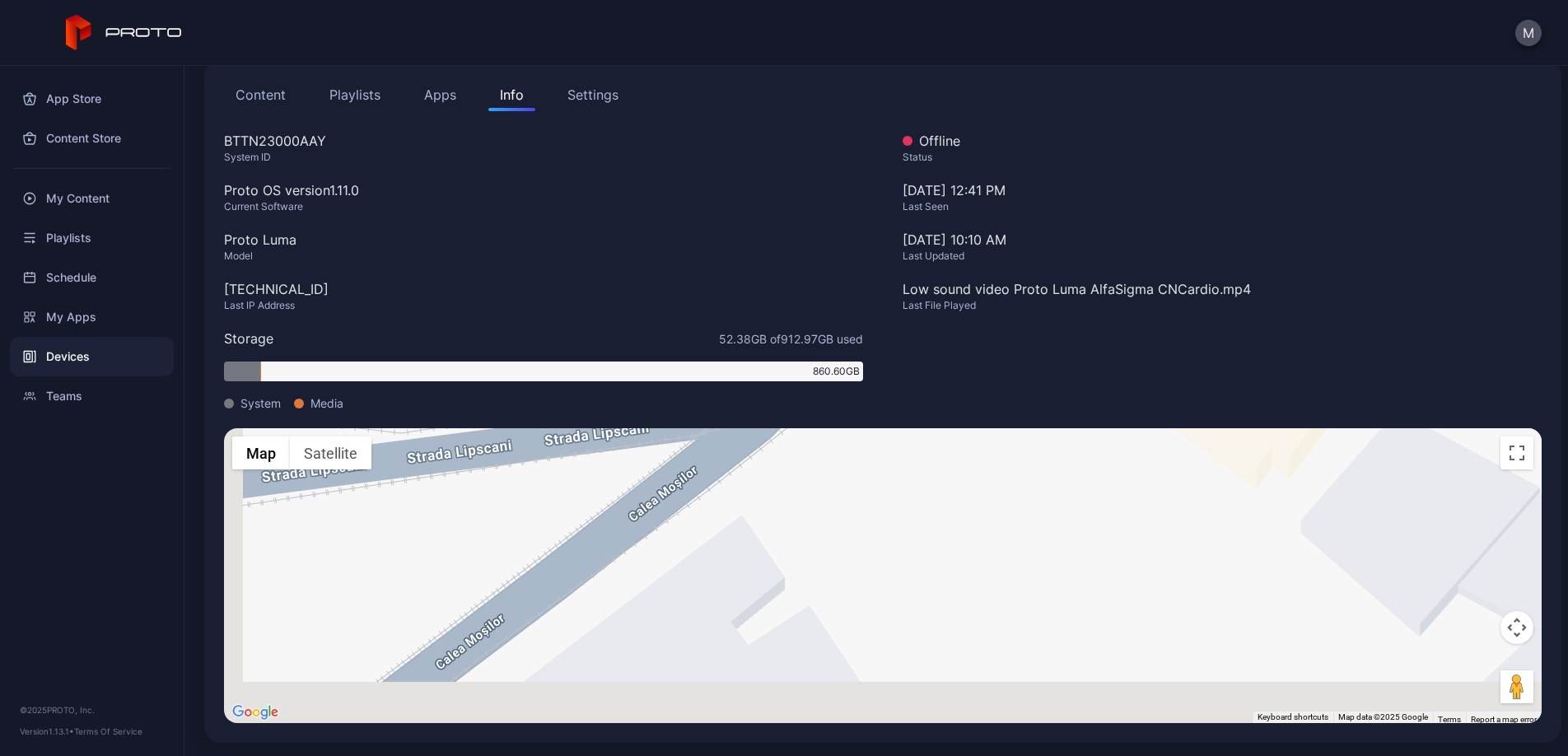
drag, startPoint x: 971, startPoint y: 569, endPoint x: 981, endPoint y: 509, distance: 60.8
click at [982, 509] on div "To activate drag with keyboard, press Alt + Enter. Once in keyboard drag state,…" at bounding box center [883, 576] width 1318 height 295
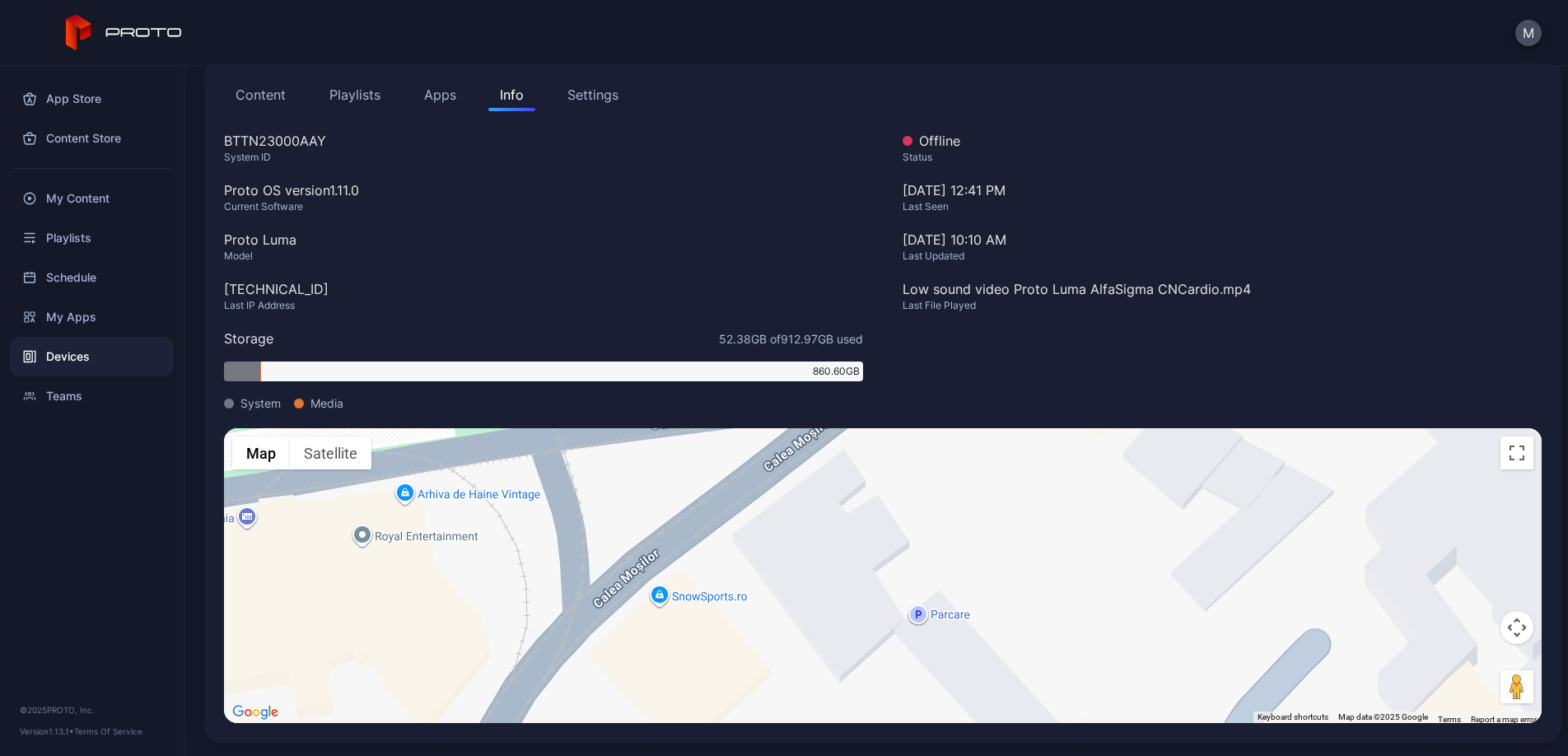
drag, startPoint x: 977, startPoint y: 510, endPoint x: 978, endPoint y: 545, distance: 35.0
click at [978, 547] on div "To activate drag with keyboard, press Alt + Enter. Once in keyboard drag state,…" at bounding box center [883, 576] width 1318 height 295
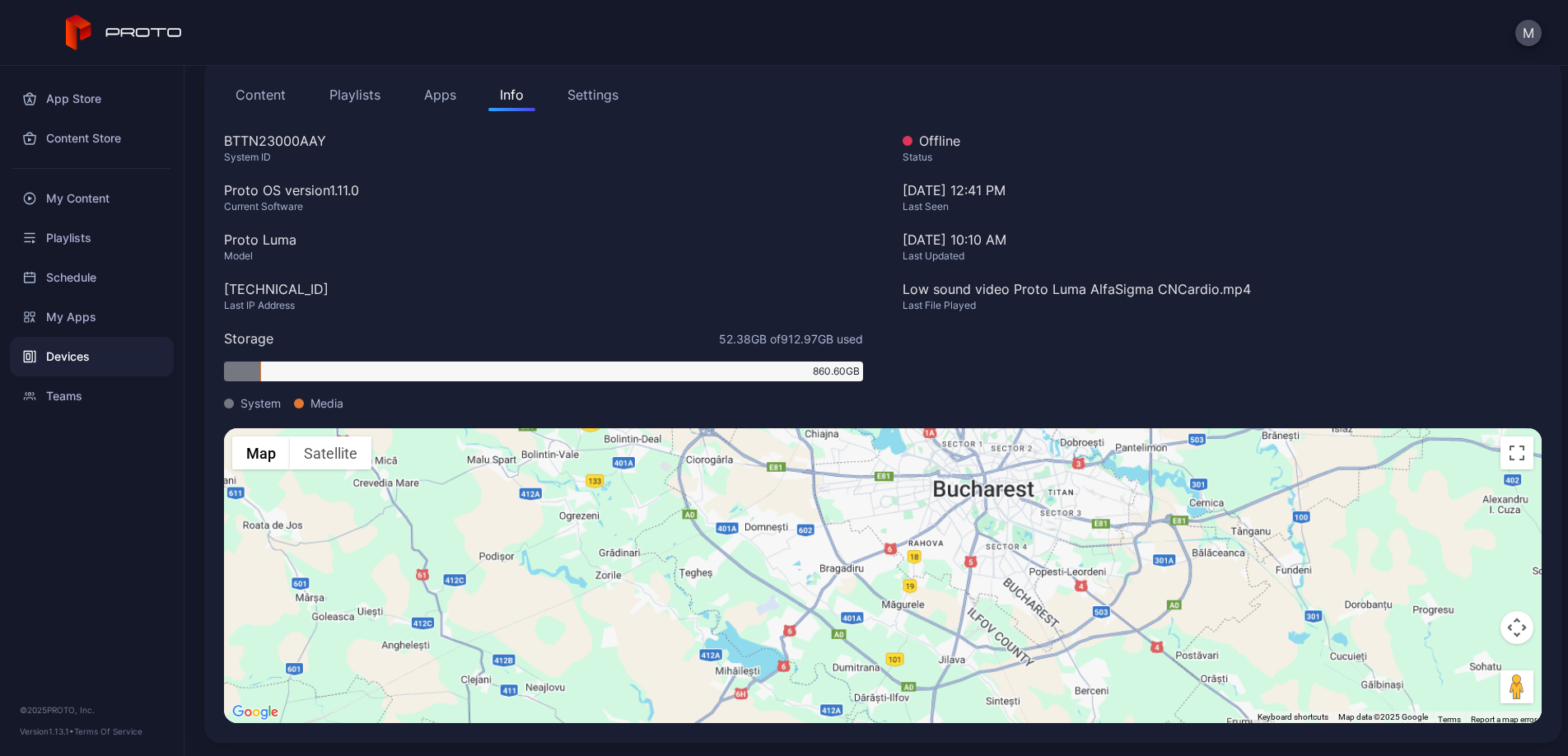
click at [1275, 307] on div "Last File Played" at bounding box center [1222, 305] width 640 height 13
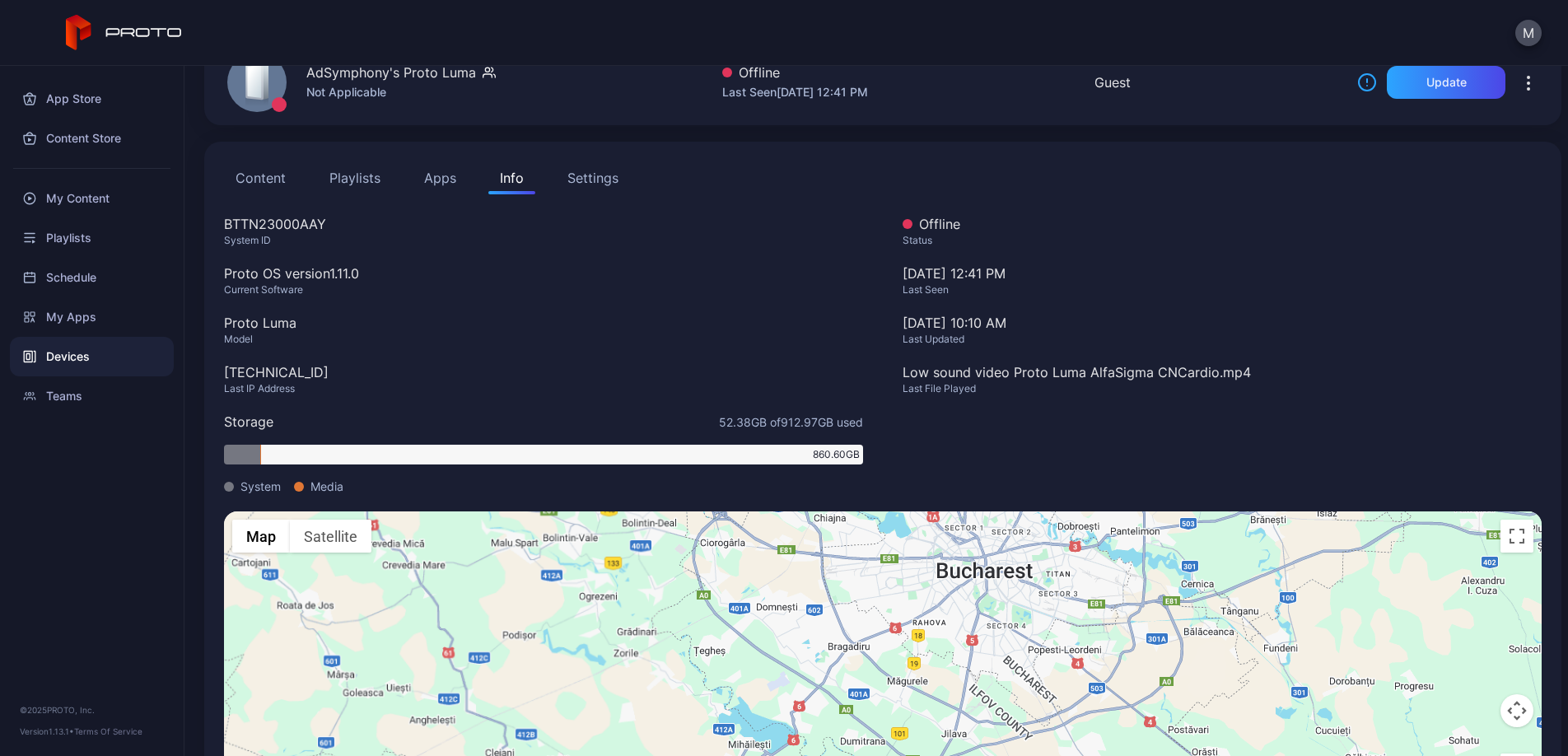
scroll to position [0, 0]
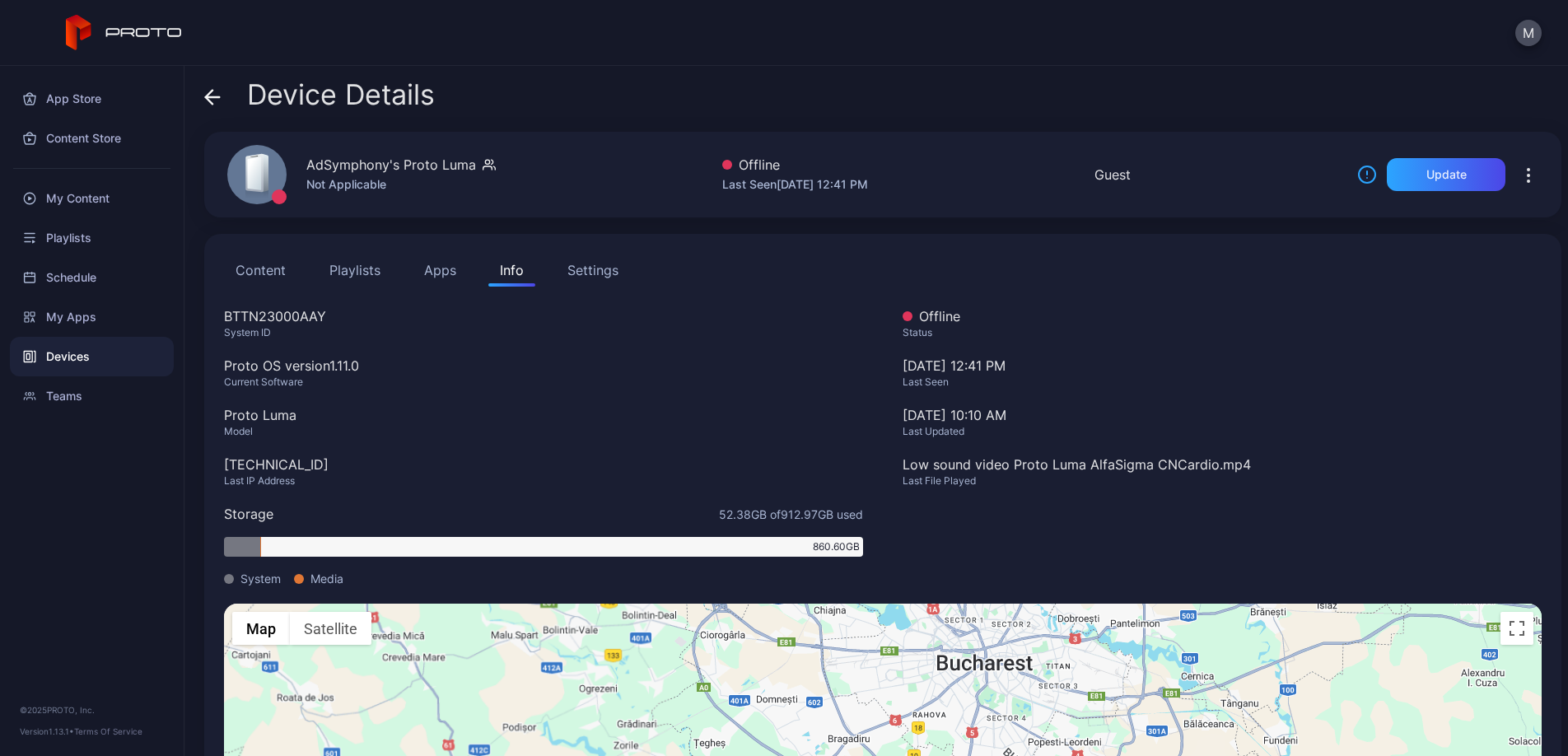
click at [237, 266] on button "Content" at bounding box center [260, 270] width 73 height 33
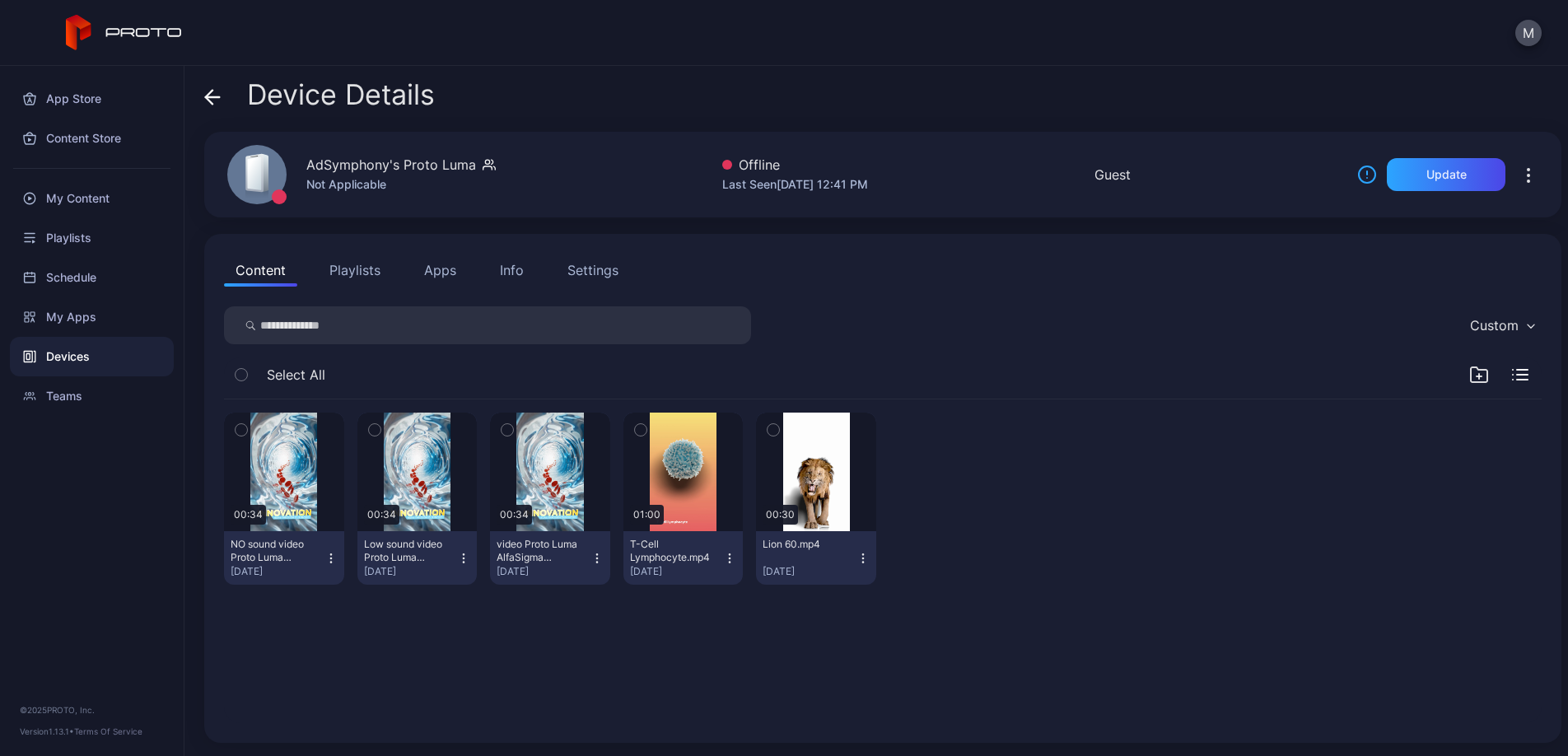
click at [215, 91] on icon at bounding box center [212, 97] width 16 height 16
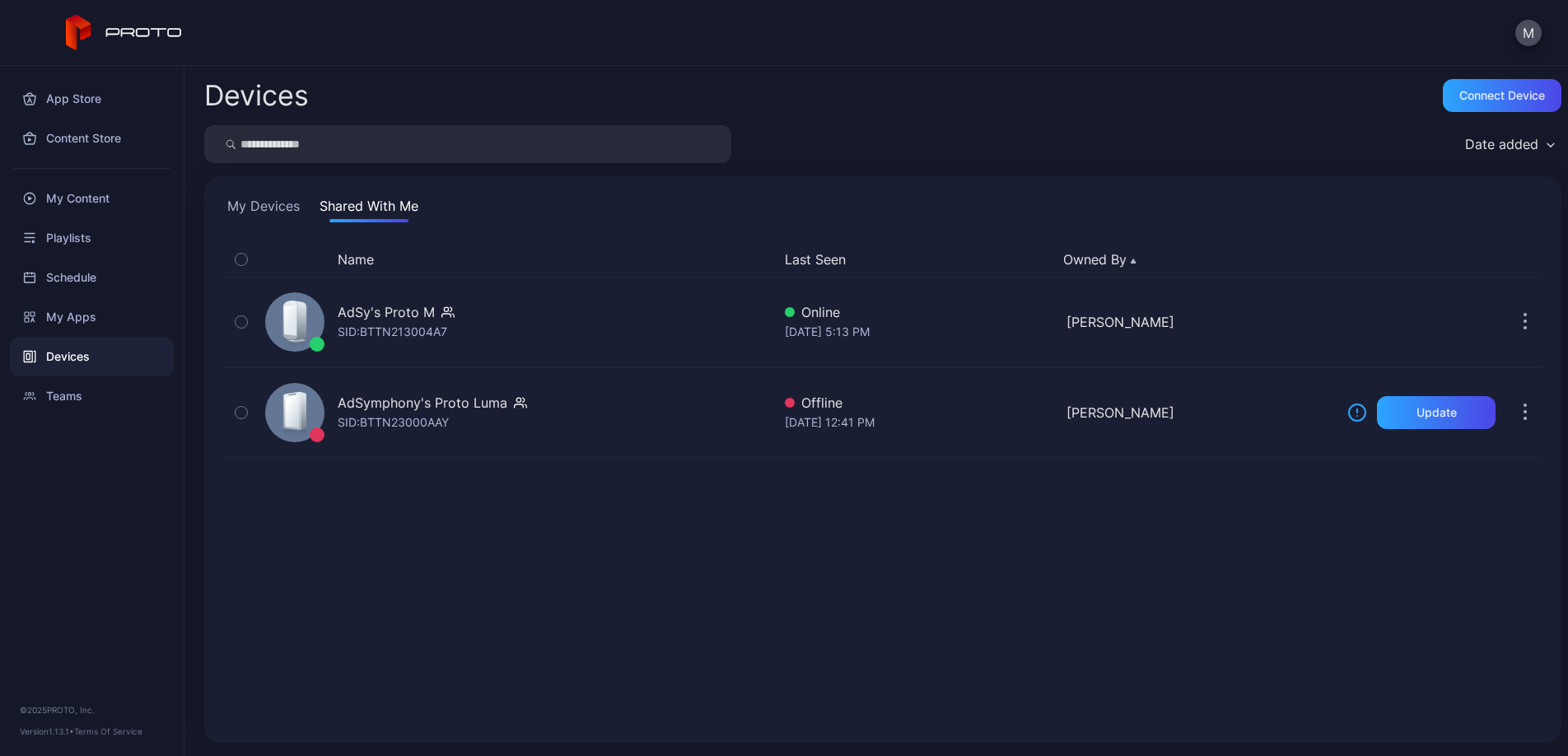
click at [678, 575] on div "Name Last Seen Owned By AdSy's Proto M SID: BTTN213004A7 Online [DATE] 5:13 PM …" at bounding box center [883, 483] width 1318 height 481
